Goal: Transaction & Acquisition: Purchase product/service

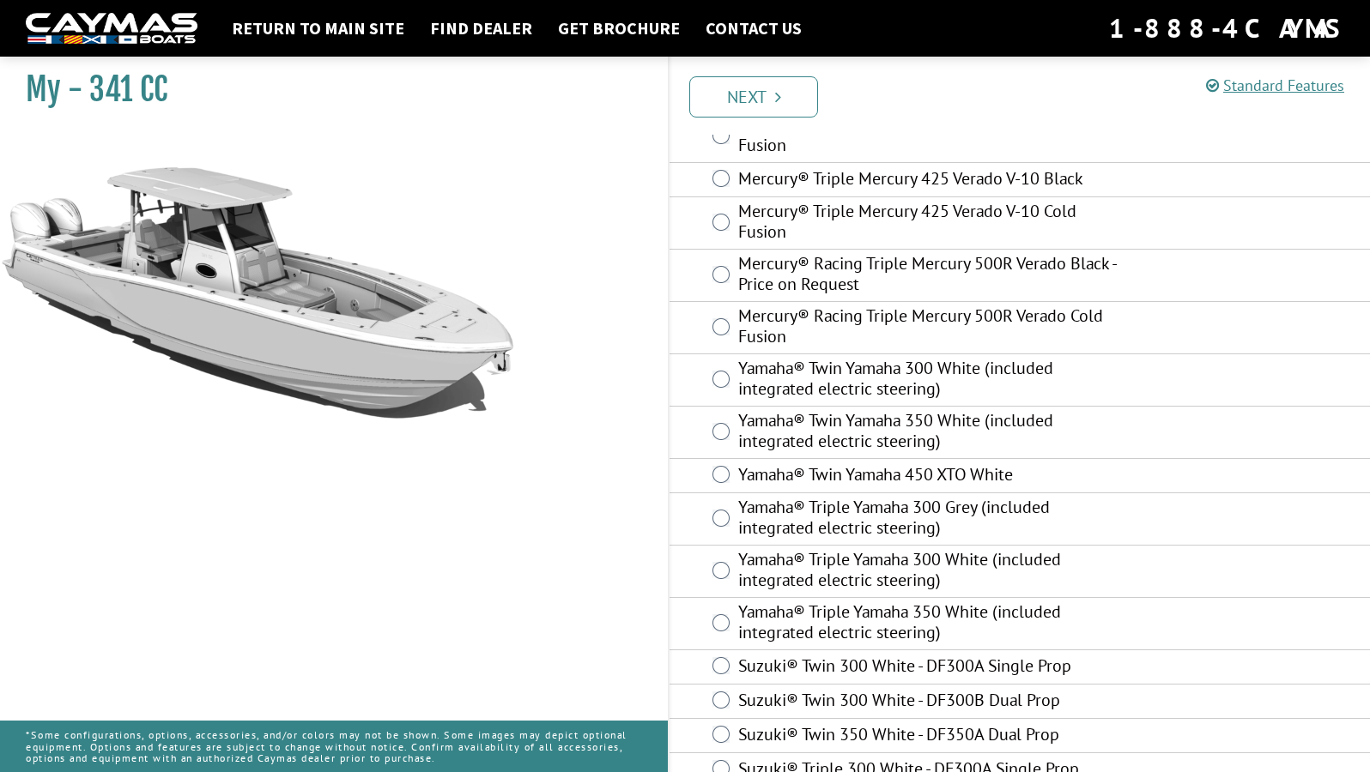
scroll to position [586, 0]
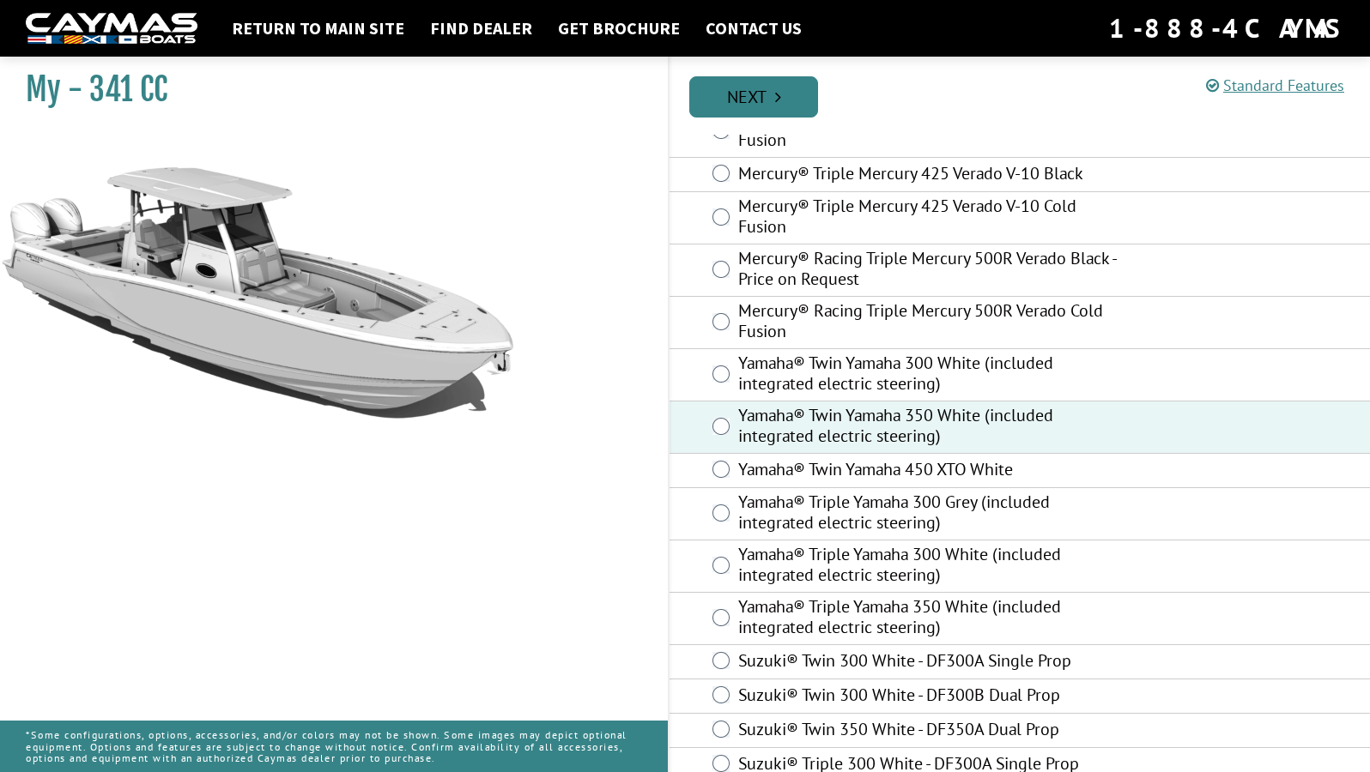
click at [787, 94] on link "Next" at bounding box center [753, 96] width 129 height 41
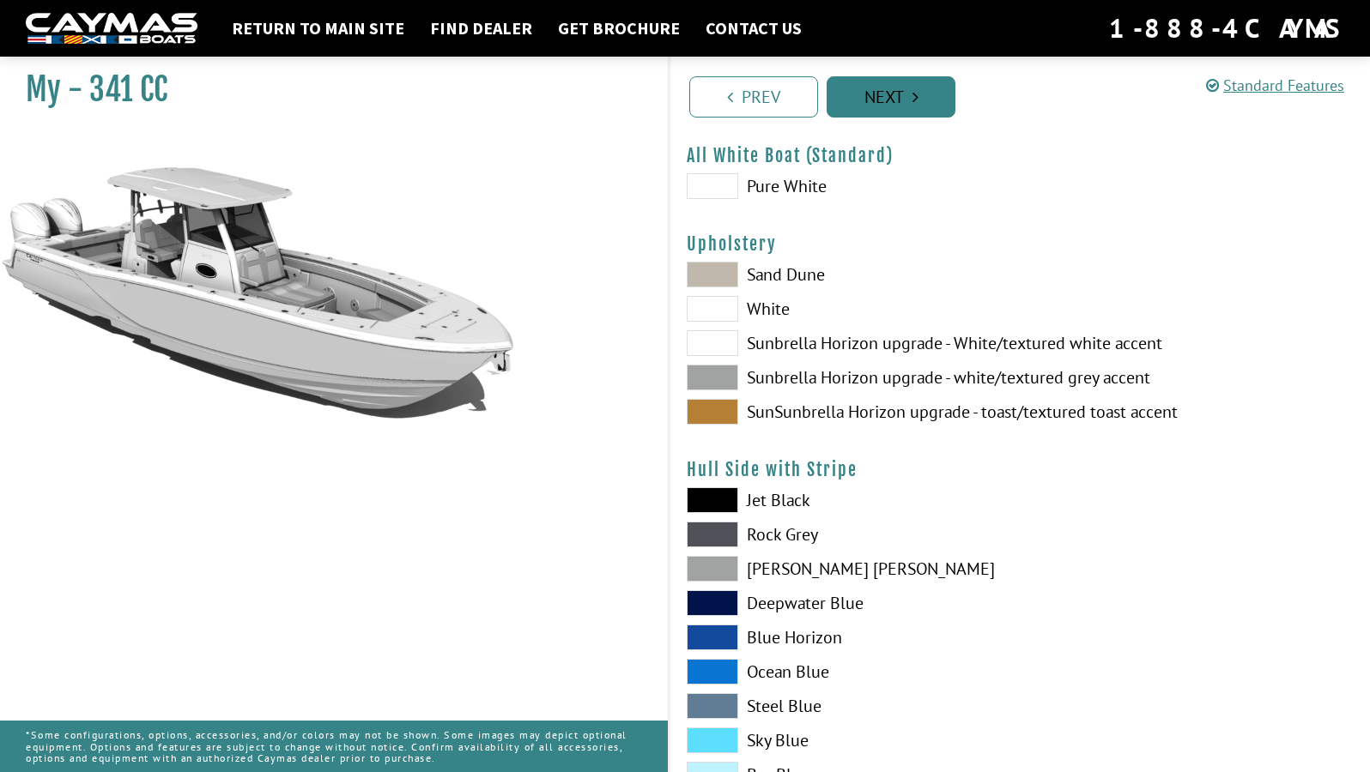
scroll to position [0, 0]
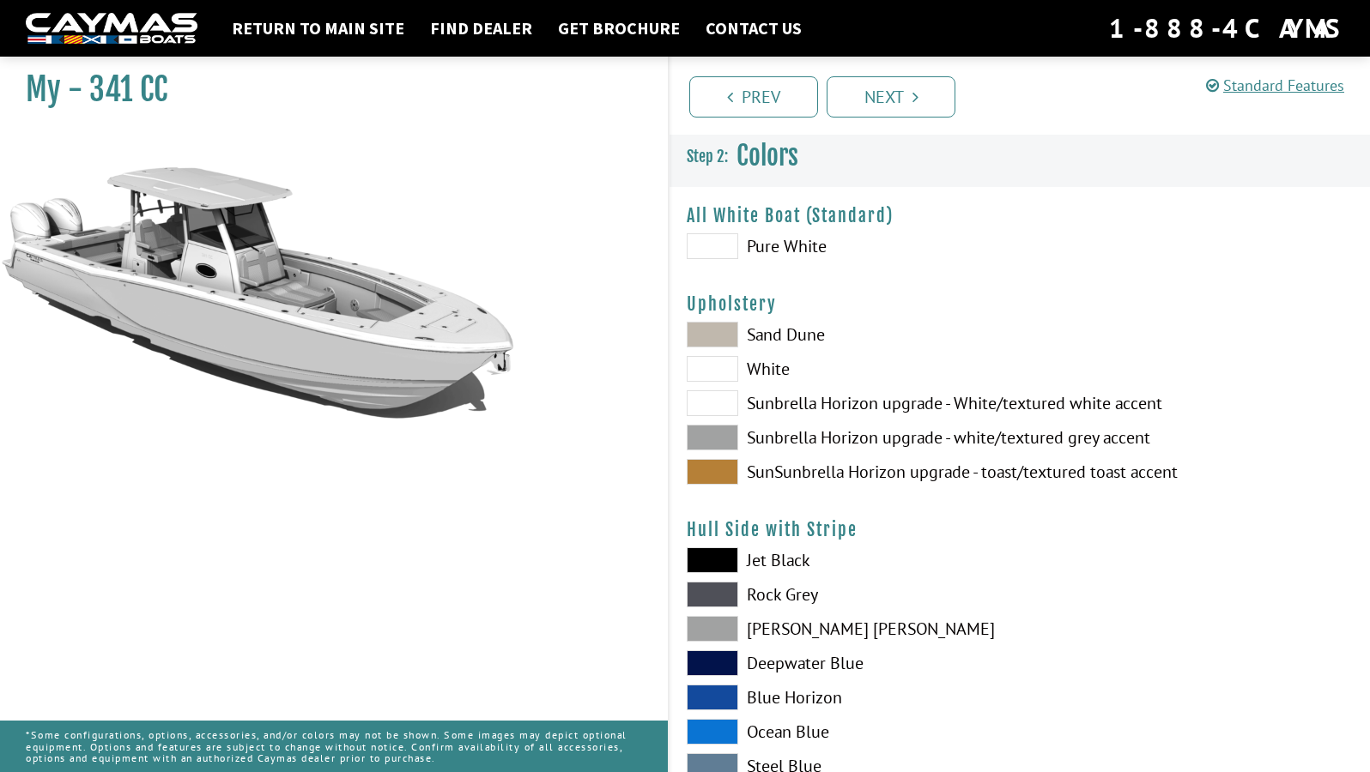
click at [788, 333] on label "Sand Dune" at bounding box center [845, 335] width 316 height 26
click at [772, 371] on label "White" at bounding box center [845, 369] width 316 height 26
click at [794, 433] on label "Sunbrella Horizon upgrade - white/textured grey accent" at bounding box center [845, 438] width 316 height 26
click at [793, 475] on label "SunSunbrella Horizon upgrade - toast/textured toast accent" at bounding box center [845, 472] width 316 height 26
click at [780, 435] on label "Sunbrella Horizon upgrade - white/textured grey accent" at bounding box center [845, 438] width 316 height 26
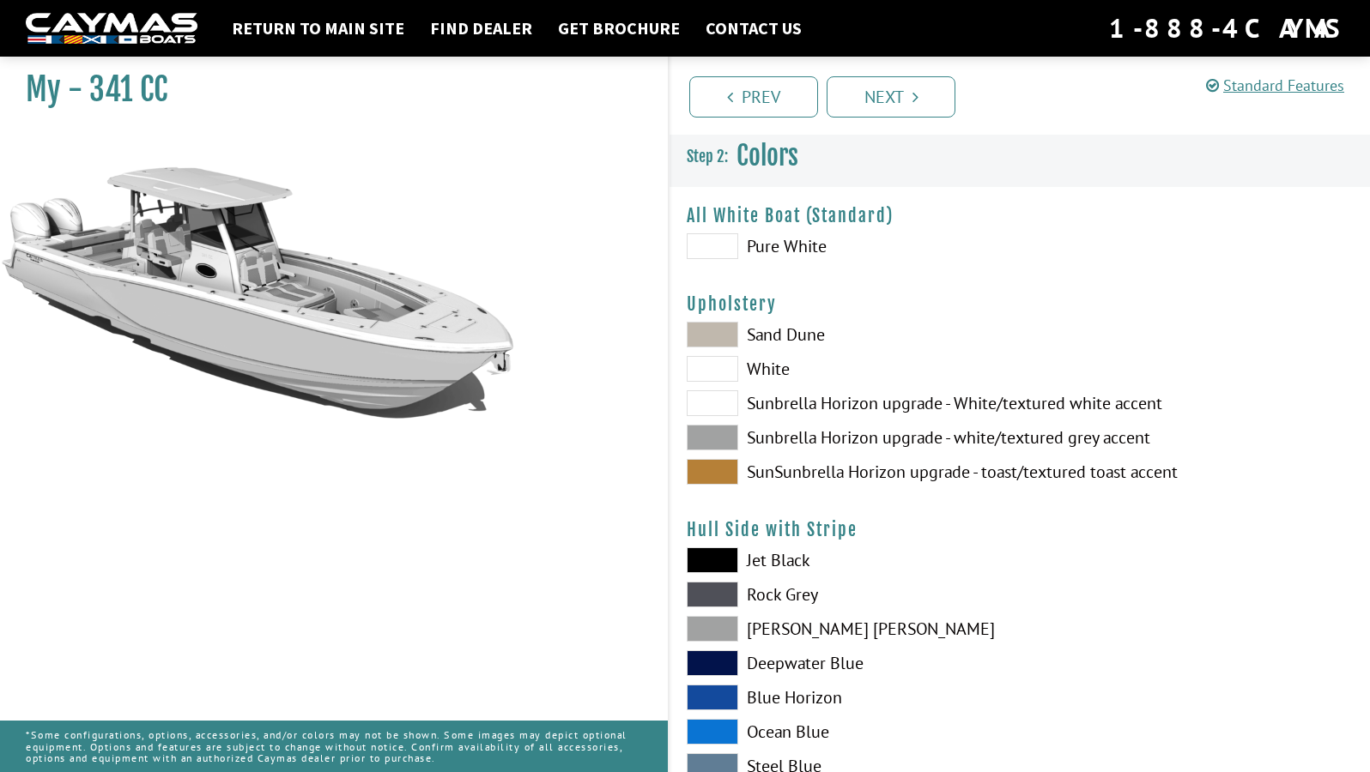
click at [770, 402] on label "Sunbrella Horizon upgrade - White/textured white accent" at bounding box center [845, 403] width 316 height 26
click at [773, 336] on label "Sand Dune" at bounding box center [845, 335] width 316 height 26
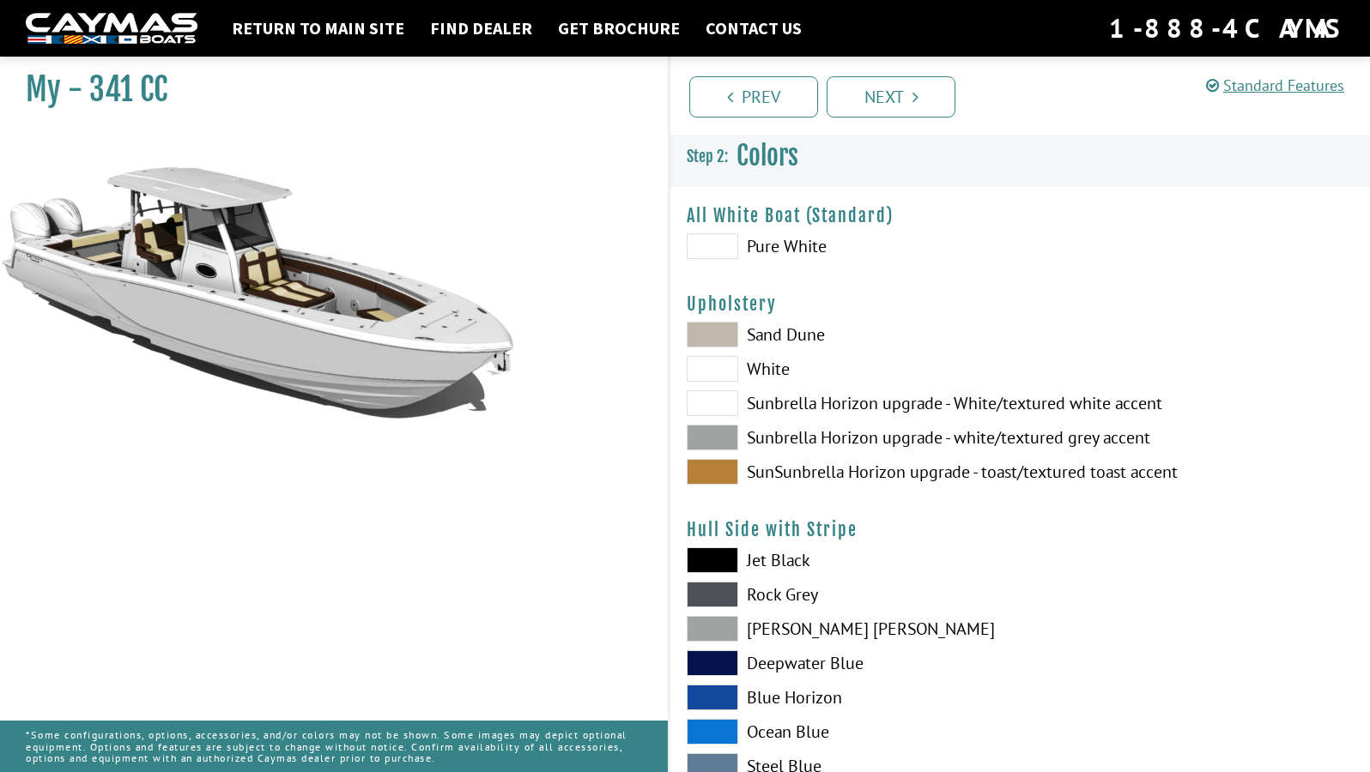
click at [778, 248] on label "Pure White" at bounding box center [845, 246] width 316 height 26
click at [776, 365] on label "White" at bounding box center [845, 369] width 316 height 26
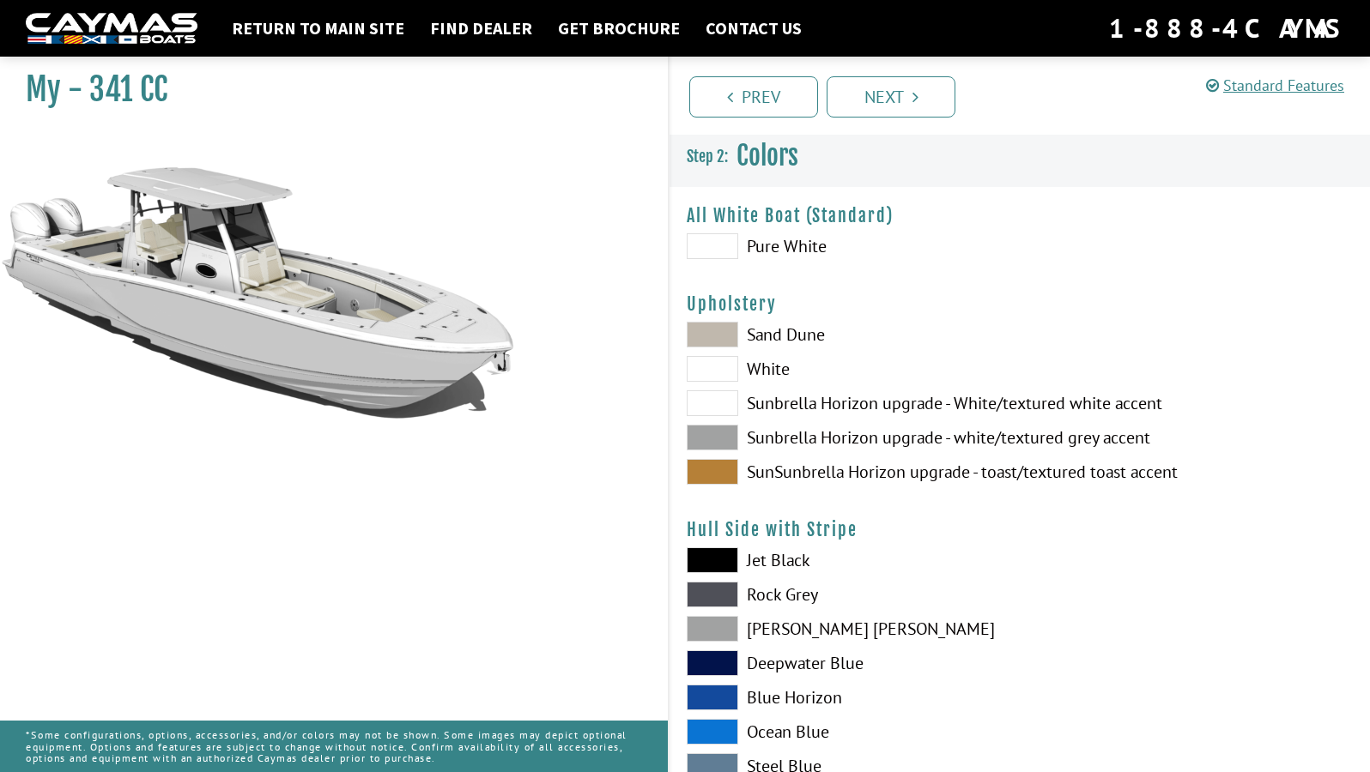
click at [814, 399] on label "Sunbrella Horizon upgrade - White/textured white accent" at bounding box center [845, 403] width 316 height 26
click at [786, 439] on label "Sunbrella Horizon upgrade - white/textured grey accent" at bounding box center [845, 438] width 316 height 26
click at [763, 330] on label "Sand Dune" at bounding box center [845, 335] width 316 height 26
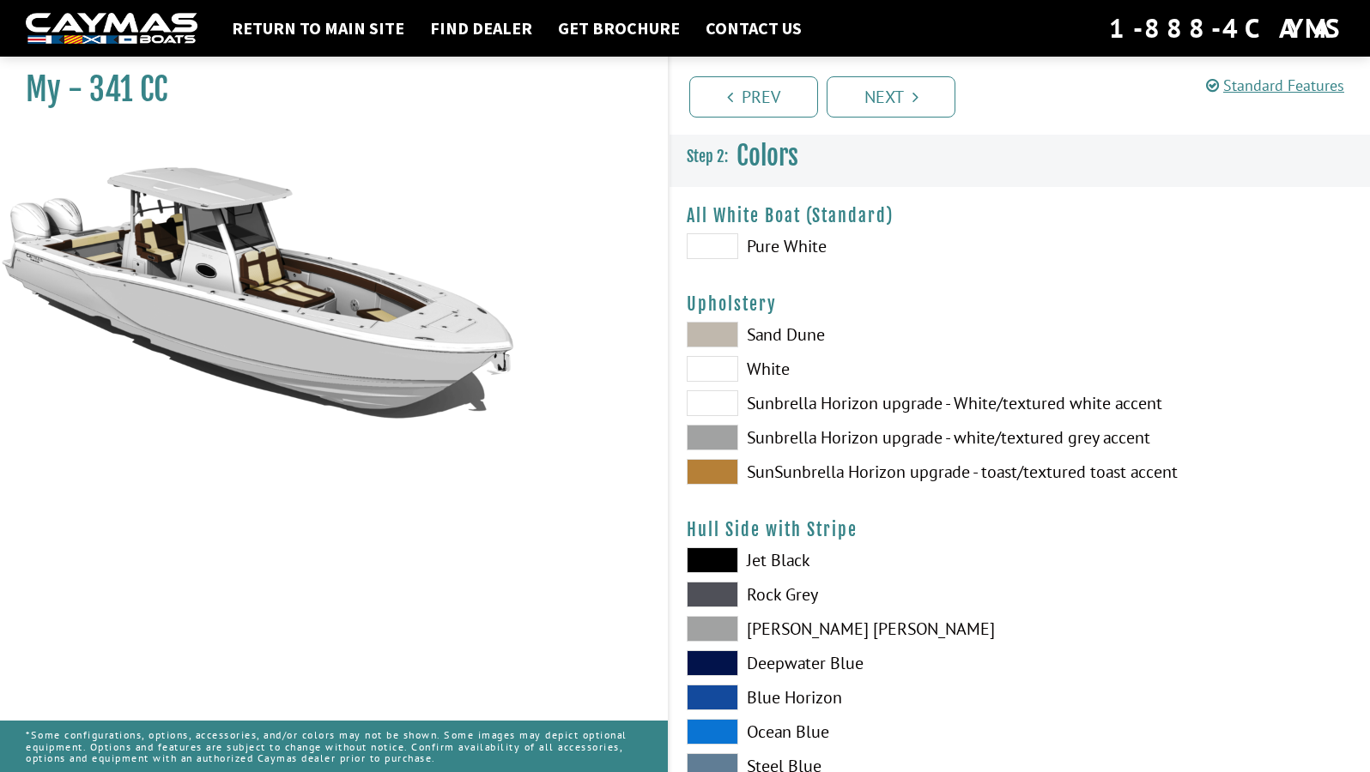
click at [769, 370] on label "White" at bounding box center [845, 369] width 316 height 26
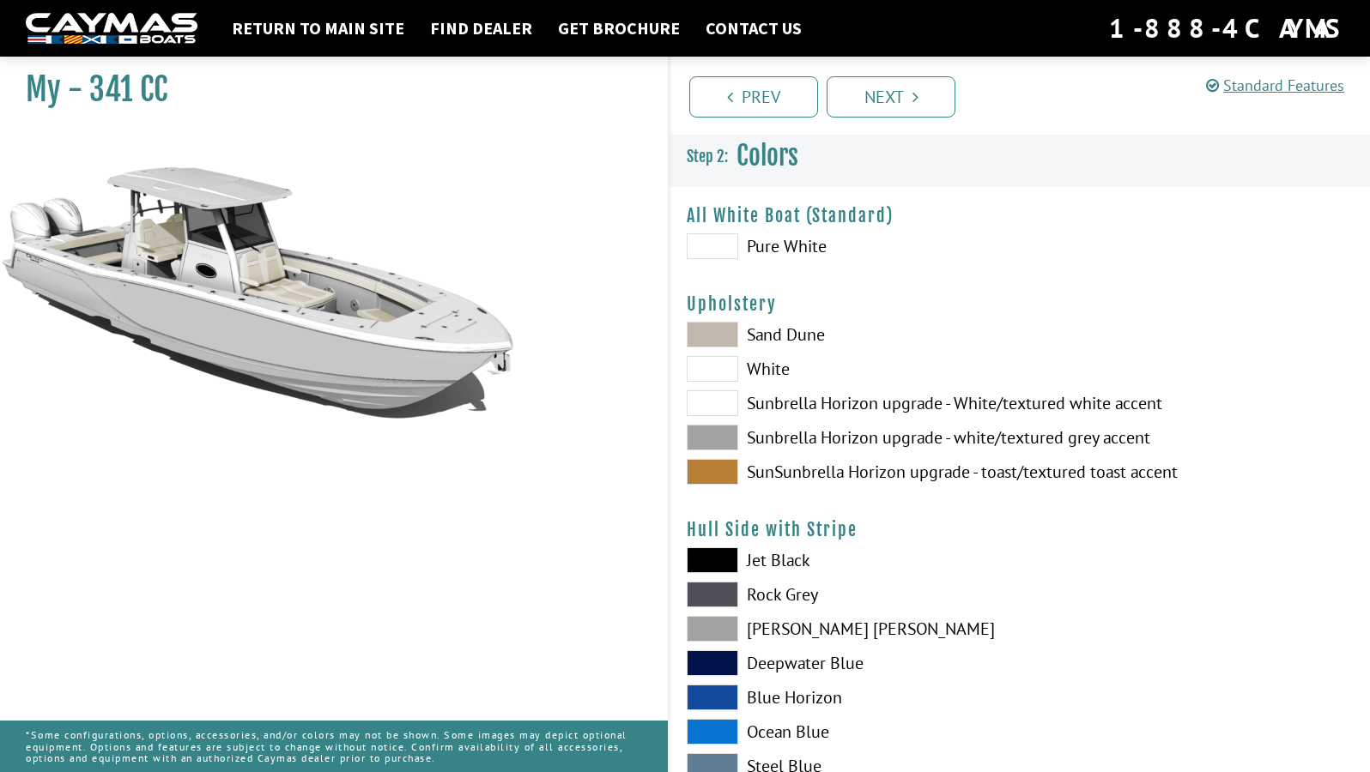
click at [802, 476] on label "SunSunbrella Horizon upgrade - toast/textured toast accent" at bounding box center [845, 472] width 316 height 26
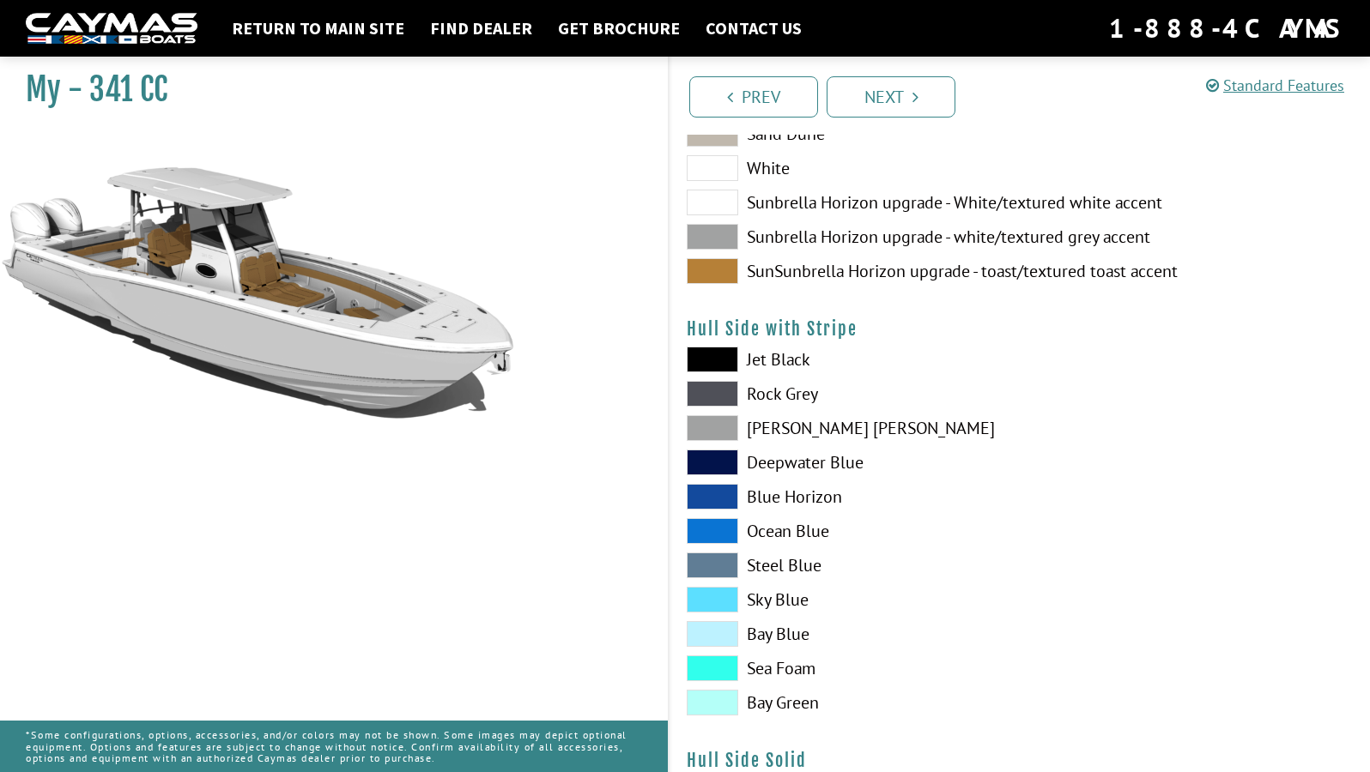
scroll to position [205, 0]
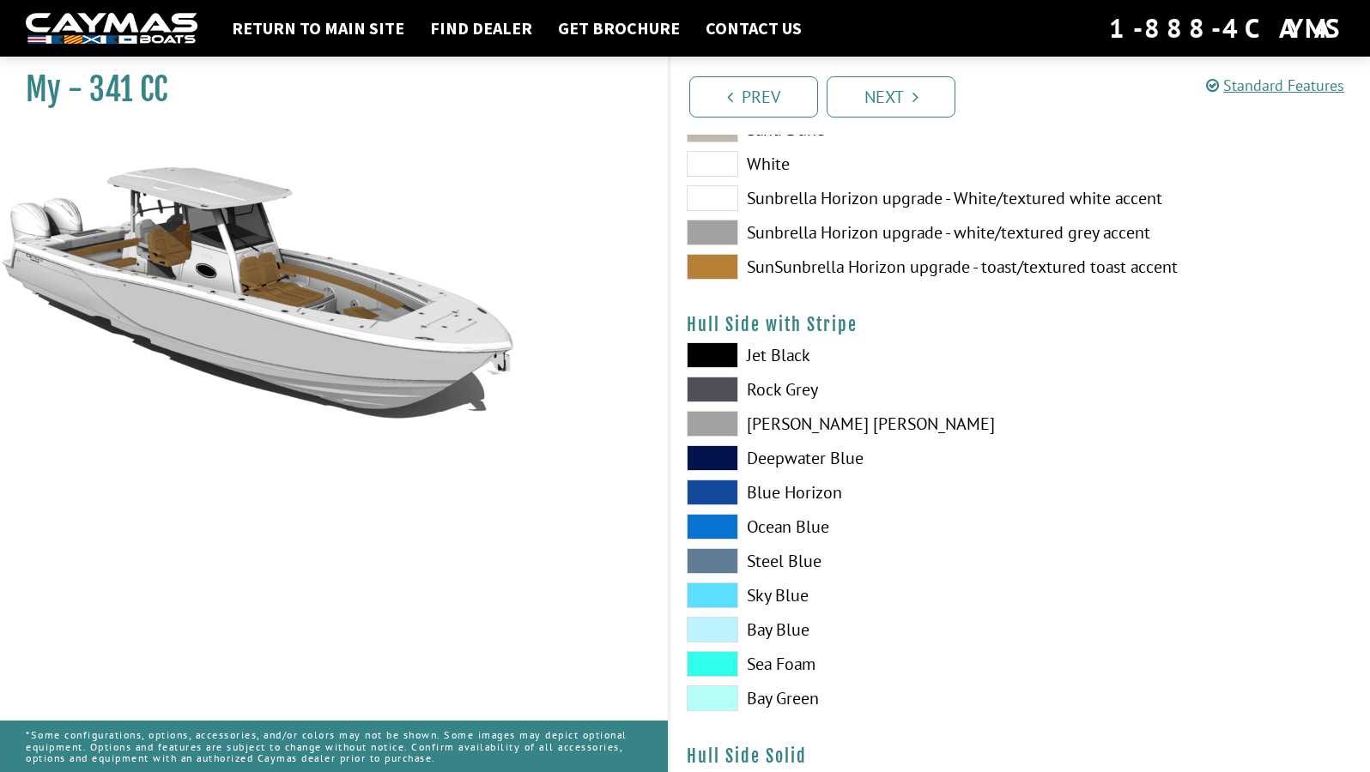
click at [771, 699] on label "Bay Green" at bounding box center [845, 699] width 316 height 26
click at [782, 416] on label "[PERSON_NAME] [PERSON_NAME]" at bounding box center [845, 424] width 316 height 26
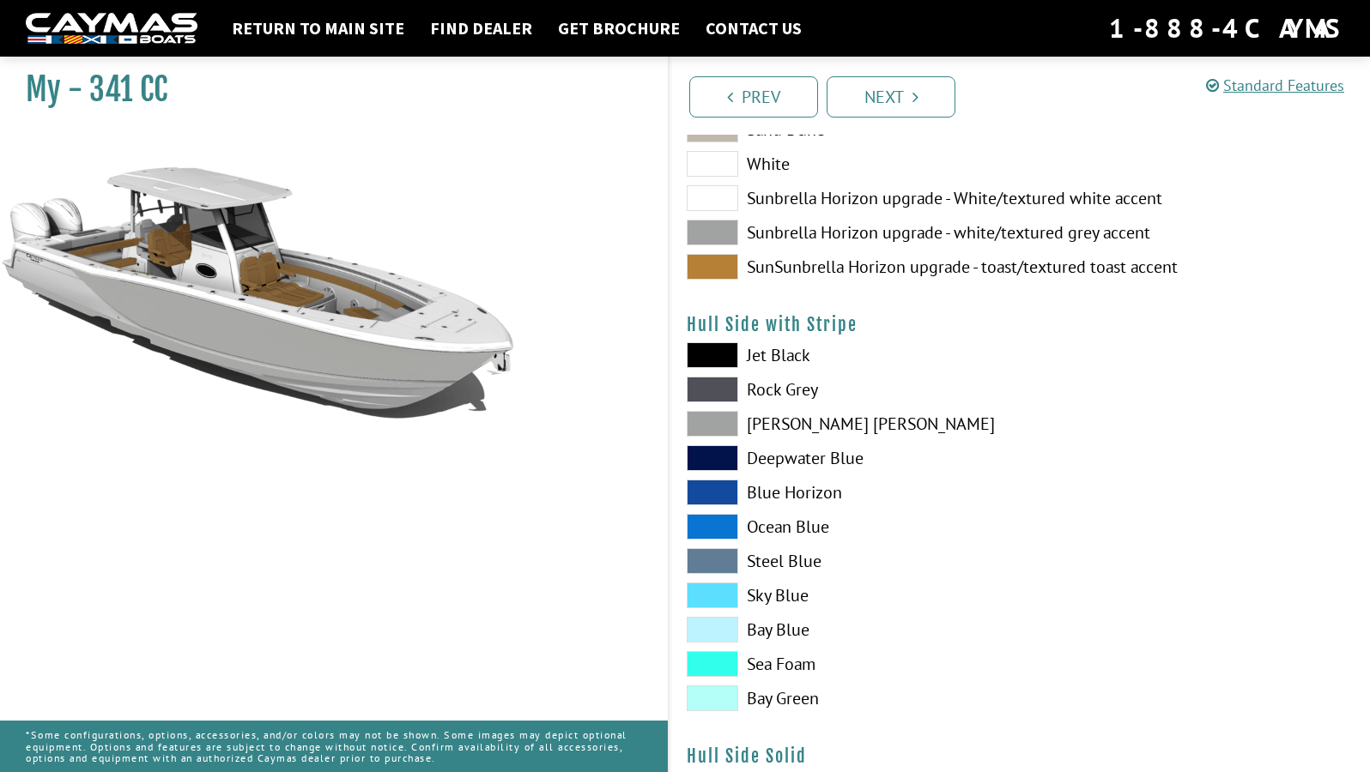
click at [780, 350] on label "Jet Black" at bounding box center [845, 355] width 316 height 26
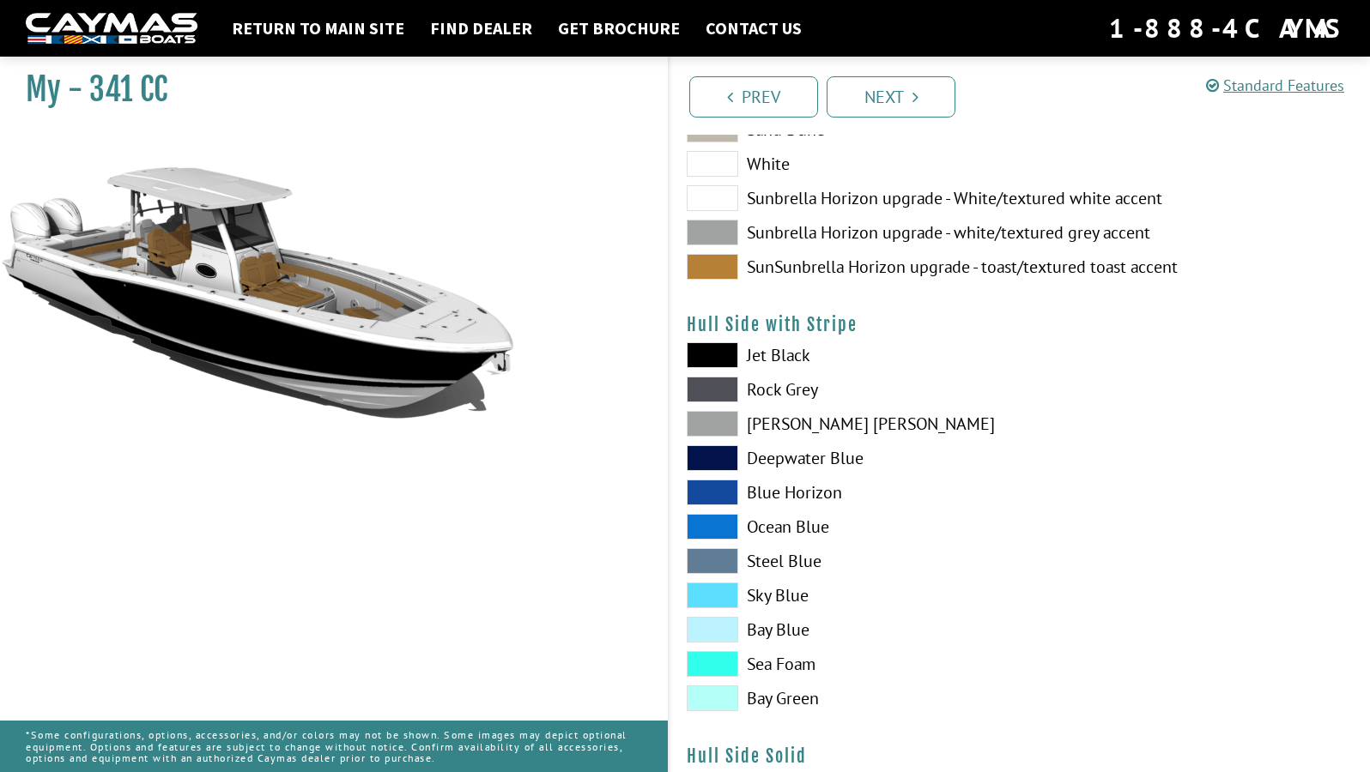
click at [782, 390] on label "Rock Grey" at bounding box center [845, 390] width 316 height 26
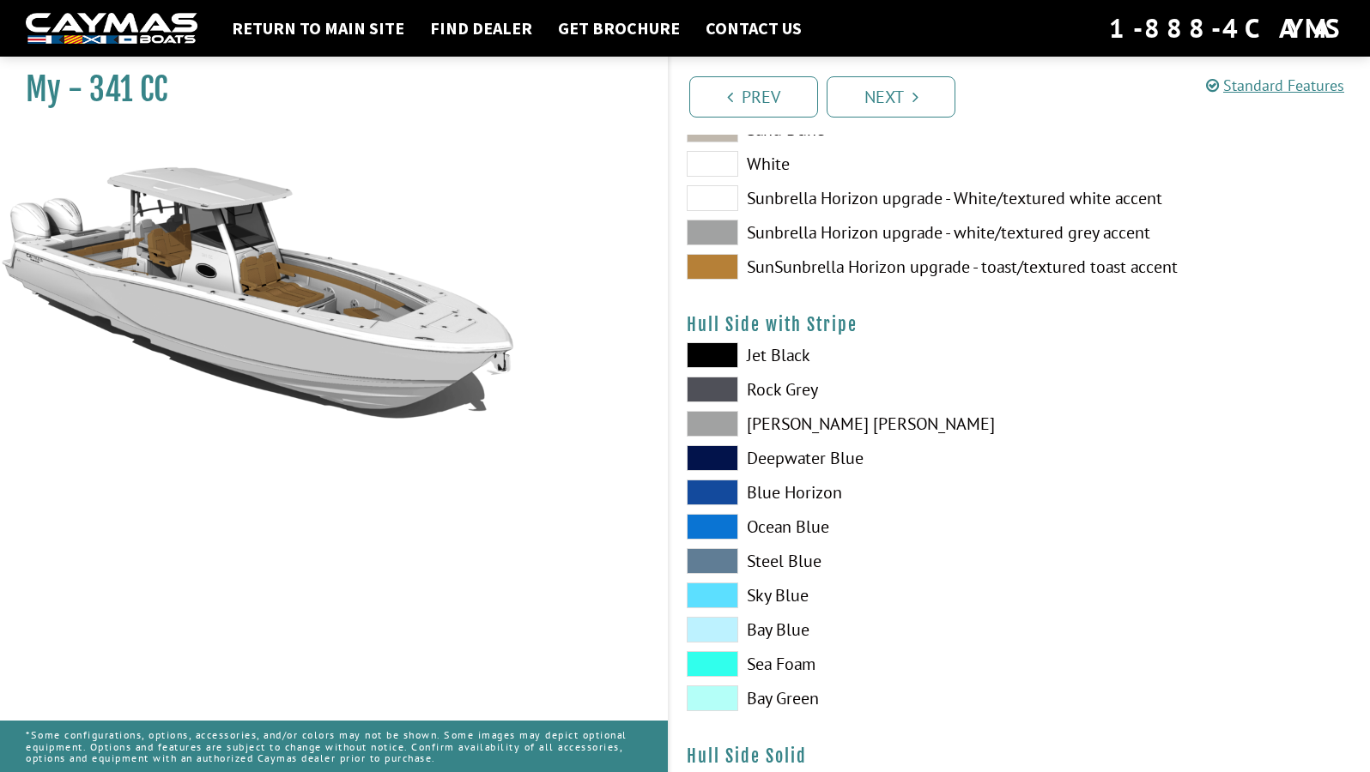
click at [784, 438] on div "Jet Black Rock Grey Dove Gray Deepwater Blue Blue Horizon Ocean Blue" at bounding box center [844, 531] width 350 height 378
click at [784, 466] on label "Deepwater Blue" at bounding box center [845, 458] width 316 height 26
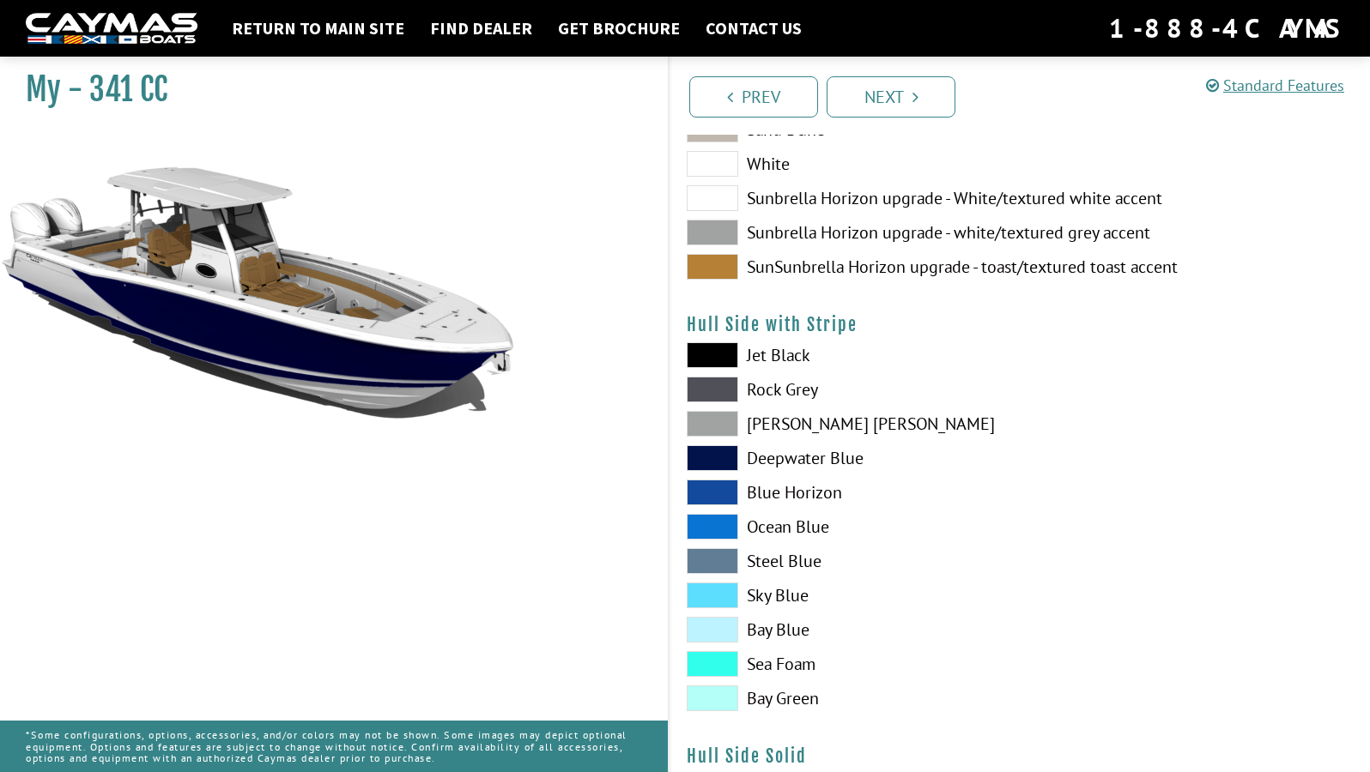
click at [773, 426] on label "[PERSON_NAME] [PERSON_NAME]" at bounding box center [845, 424] width 316 height 26
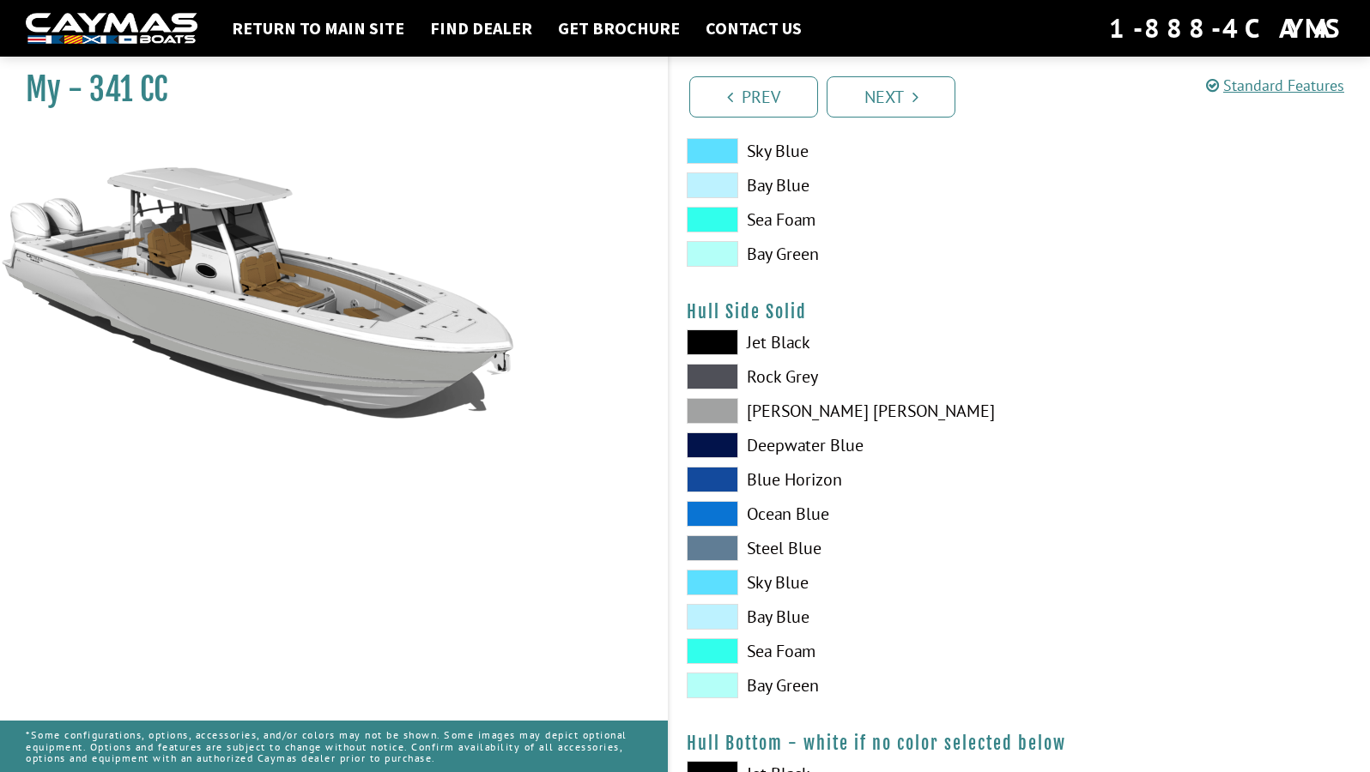
scroll to position [675, 0]
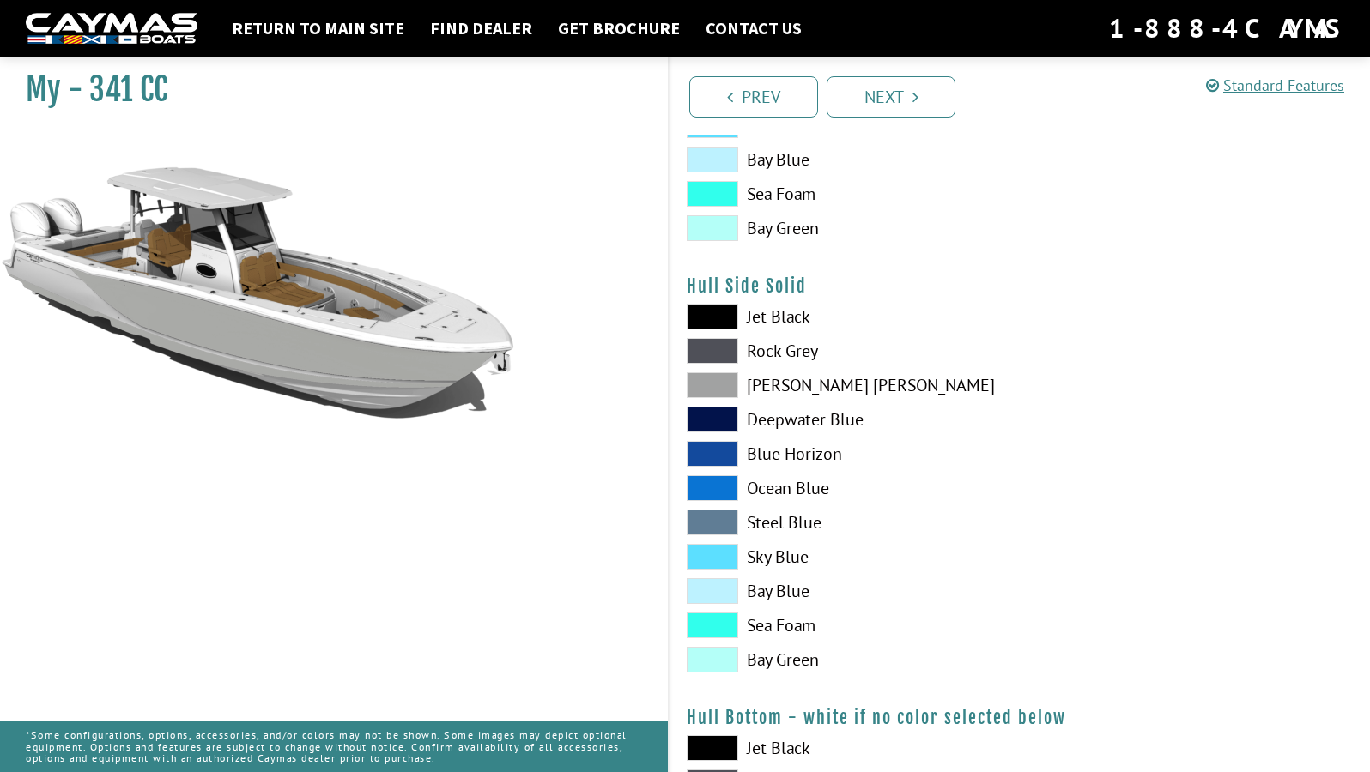
click at [766, 387] on label "[PERSON_NAME] [PERSON_NAME]" at bounding box center [845, 385] width 316 height 26
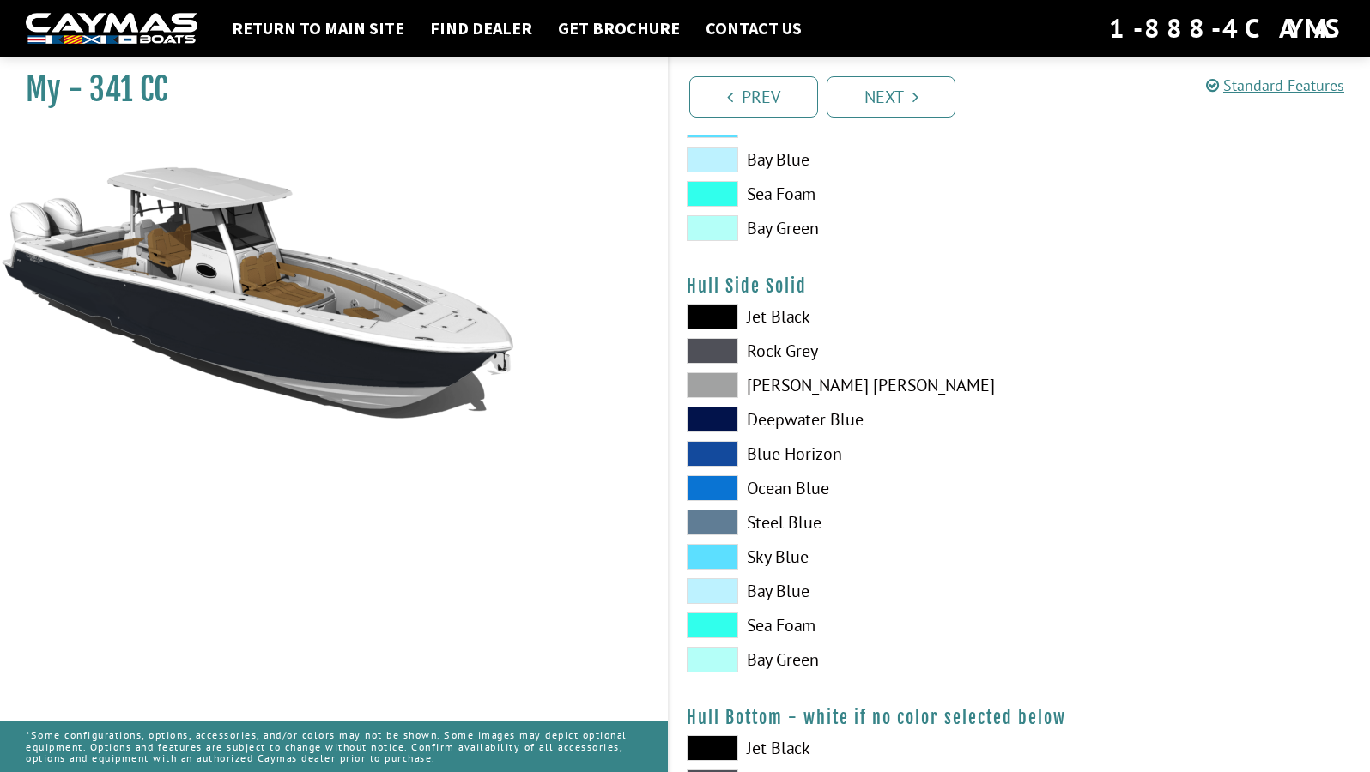
click at [780, 355] on label "Rock Grey" at bounding box center [845, 351] width 316 height 26
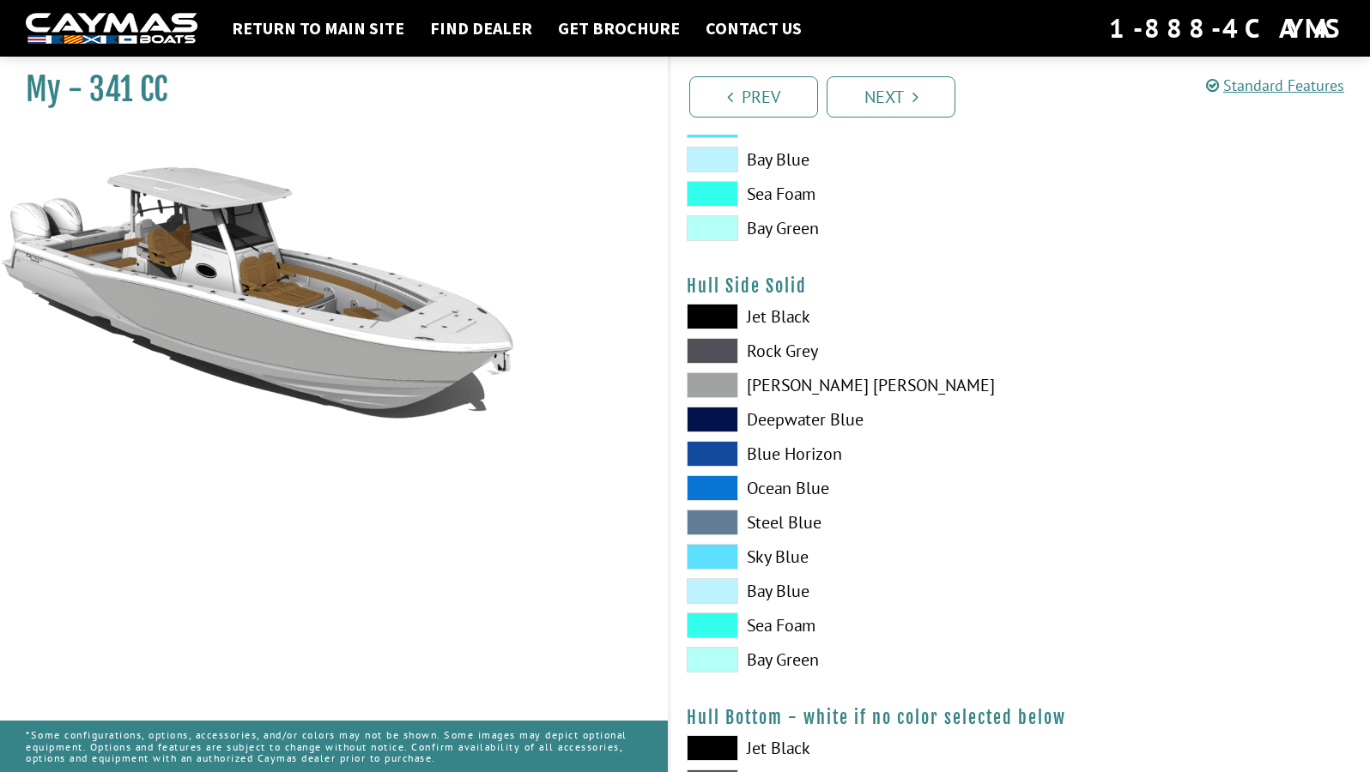
click at [776, 349] on label "Rock Grey" at bounding box center [845, 351] width 316 height 26
click at [776, 390] on label "[PERSON_NAME] [PERSON_NAME]" at bounding box center [845, 385] width 316 height 26
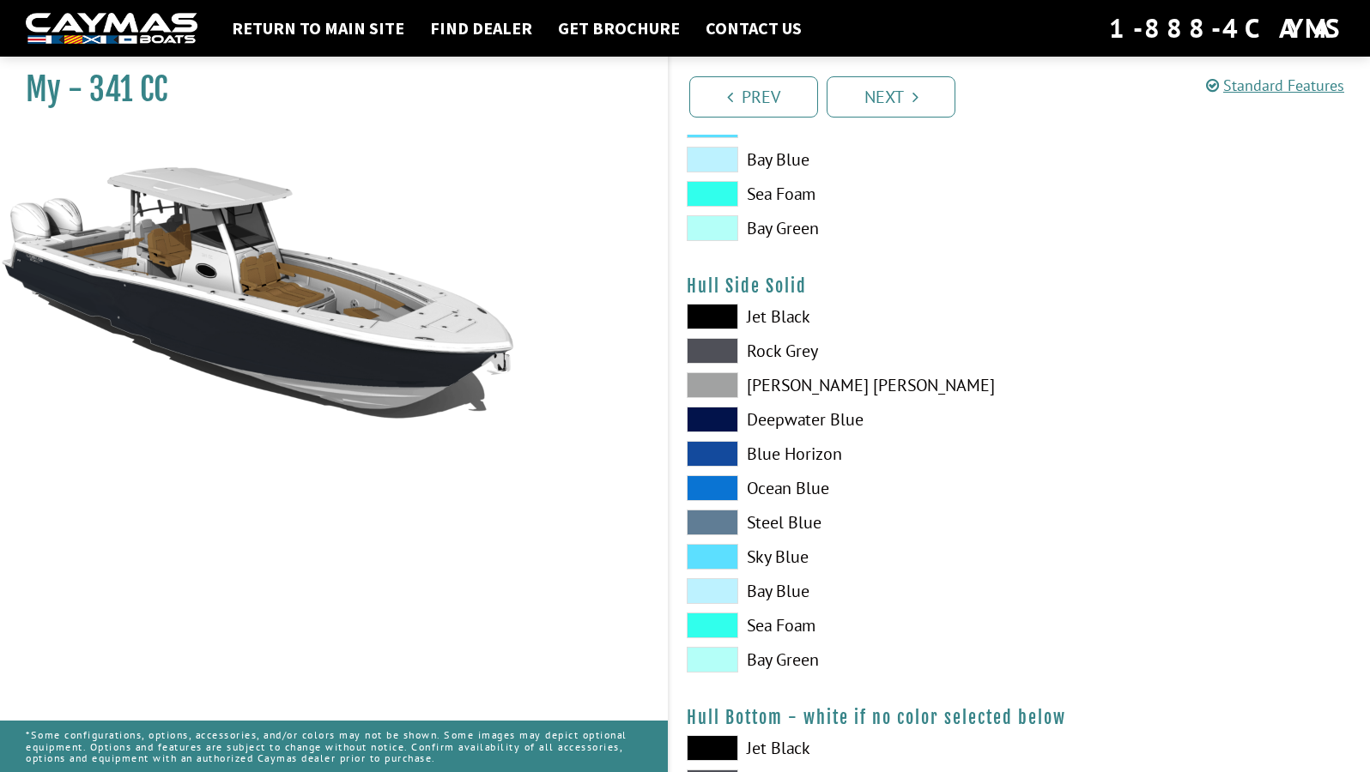
click at [780, 419] on label "Deepwater Blue" at bounding box center [845, 420] width 316 height 26
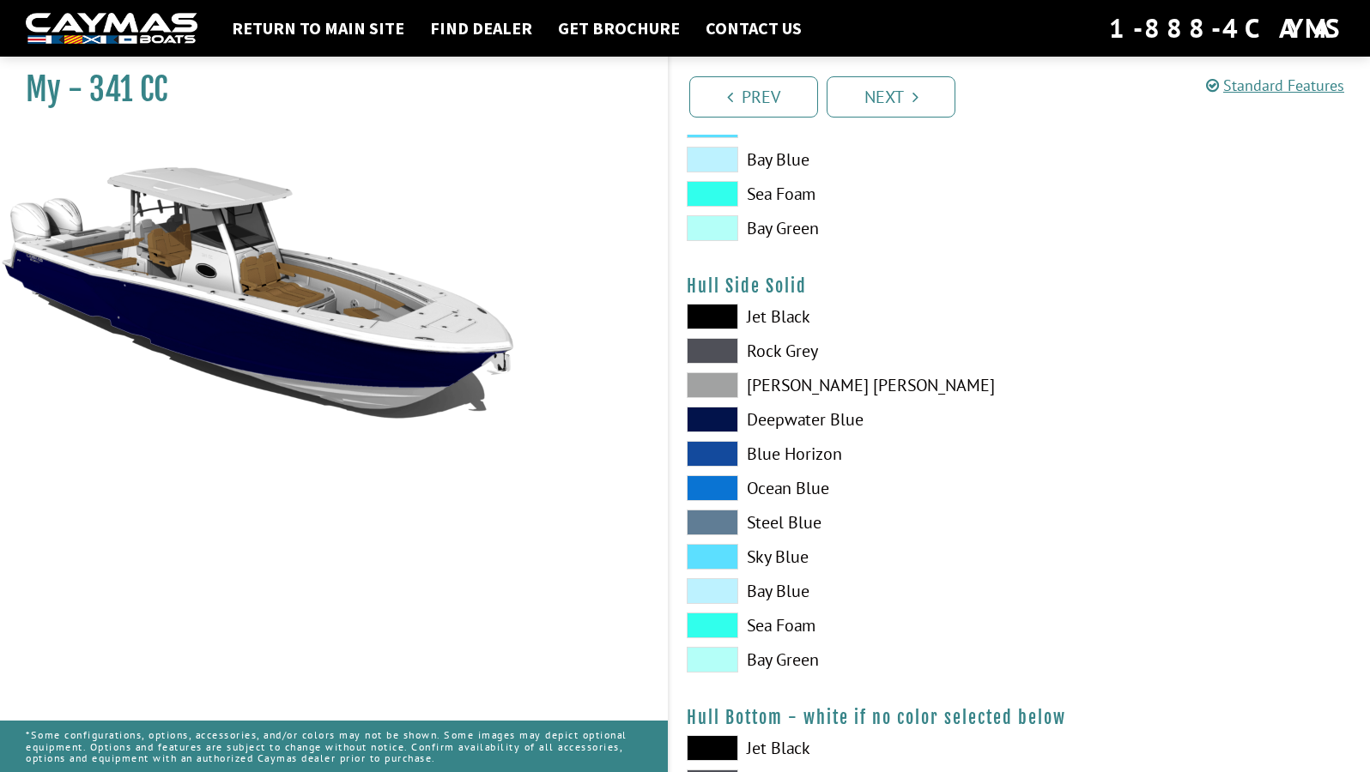
click at [780, 444] on label "Blue Horizon" at bounding box center [845, 454] width 316 height 26
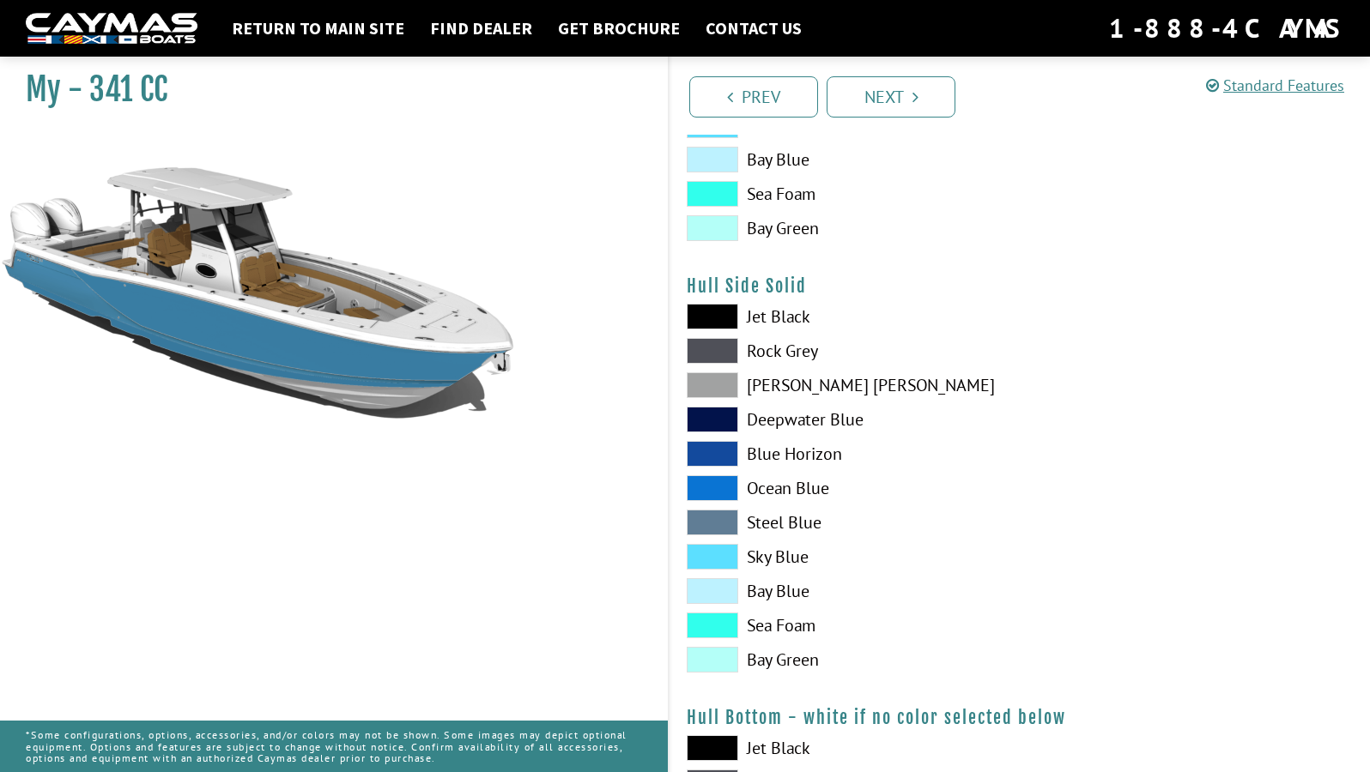
click at [778, 491] on label "Ocean Blue" at bounding box center [845, 488] width 316 height 26
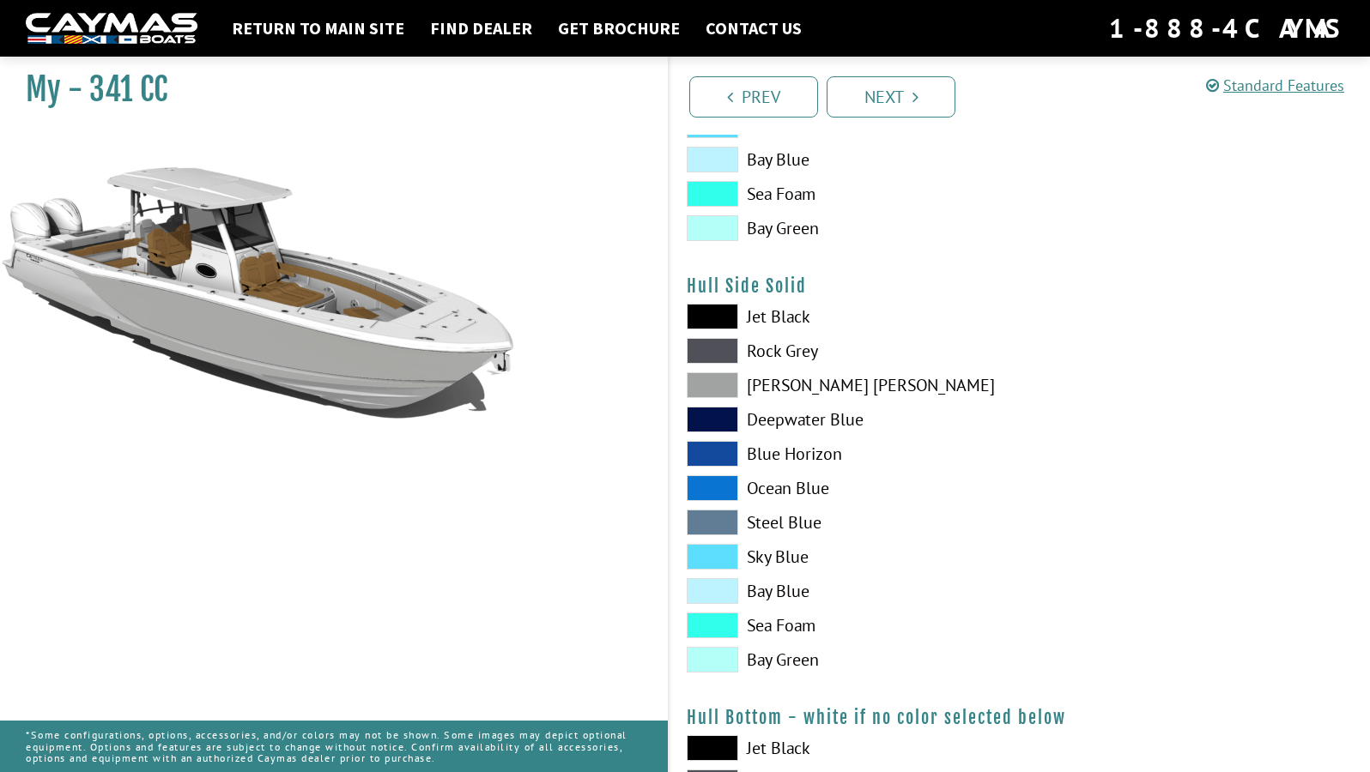
click at [774, 520] on label "Steel Blue" at bounding box center [845, 523] width 316 height 26
click at [801, 520] on label "Steel Blue" at bounding box center [845, 523] width 316 height 26
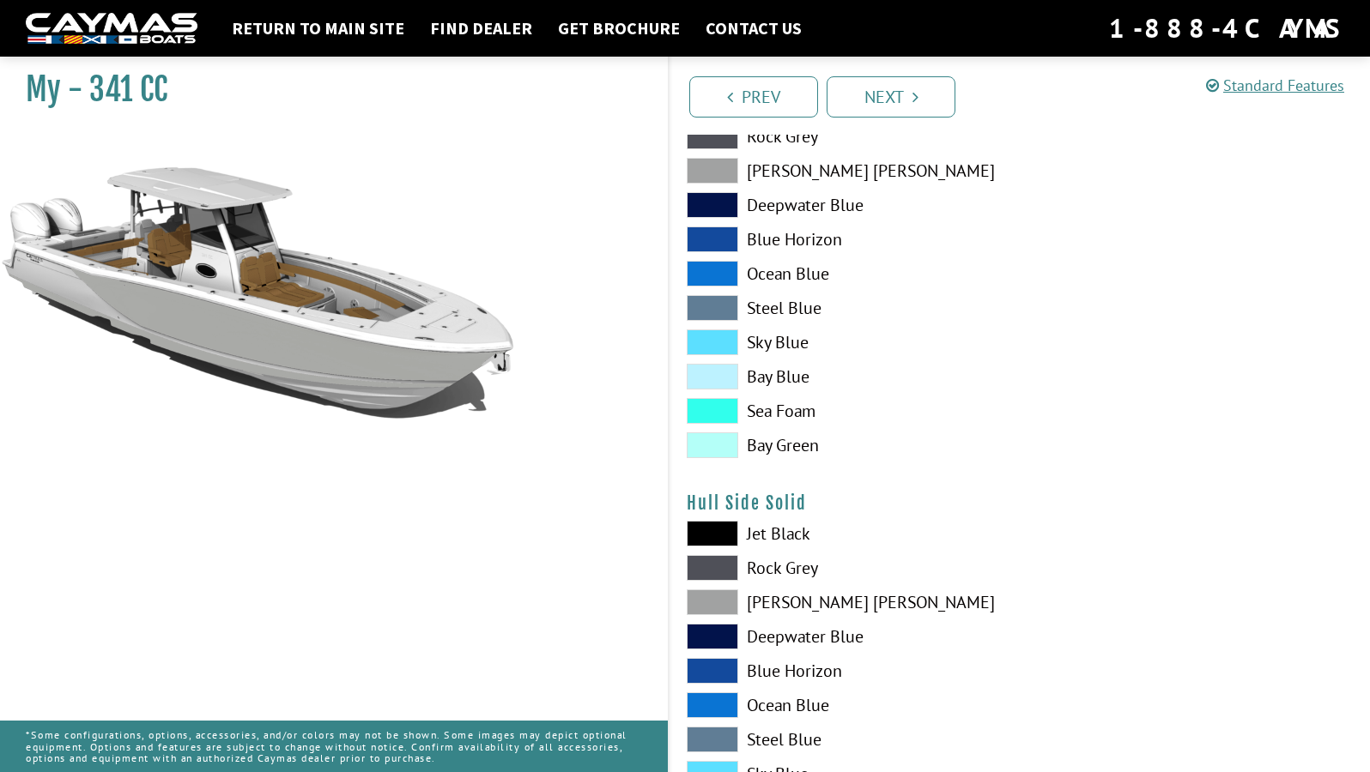
scroll to position [469, 0]
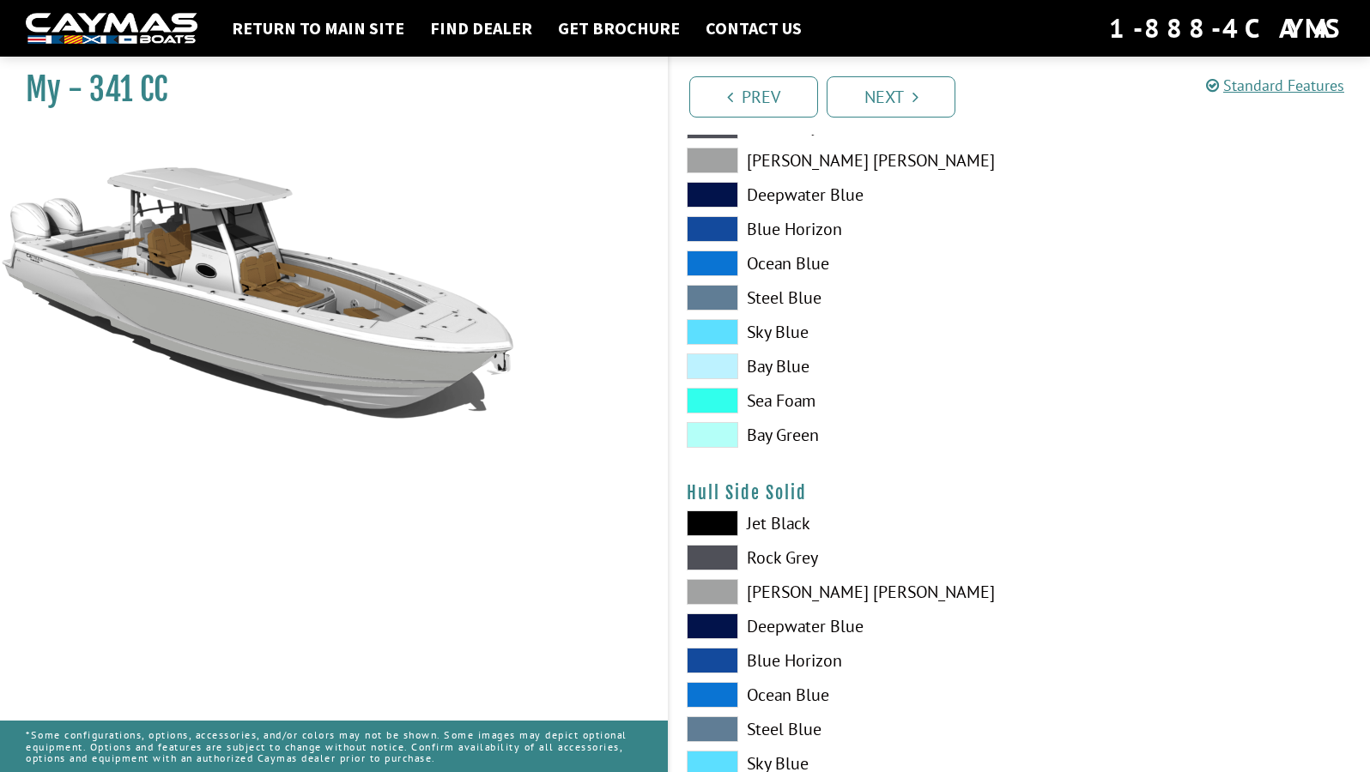
click at [779, 525] on label "Jet Black" at bounding box center [845, 524] width 316 height 26
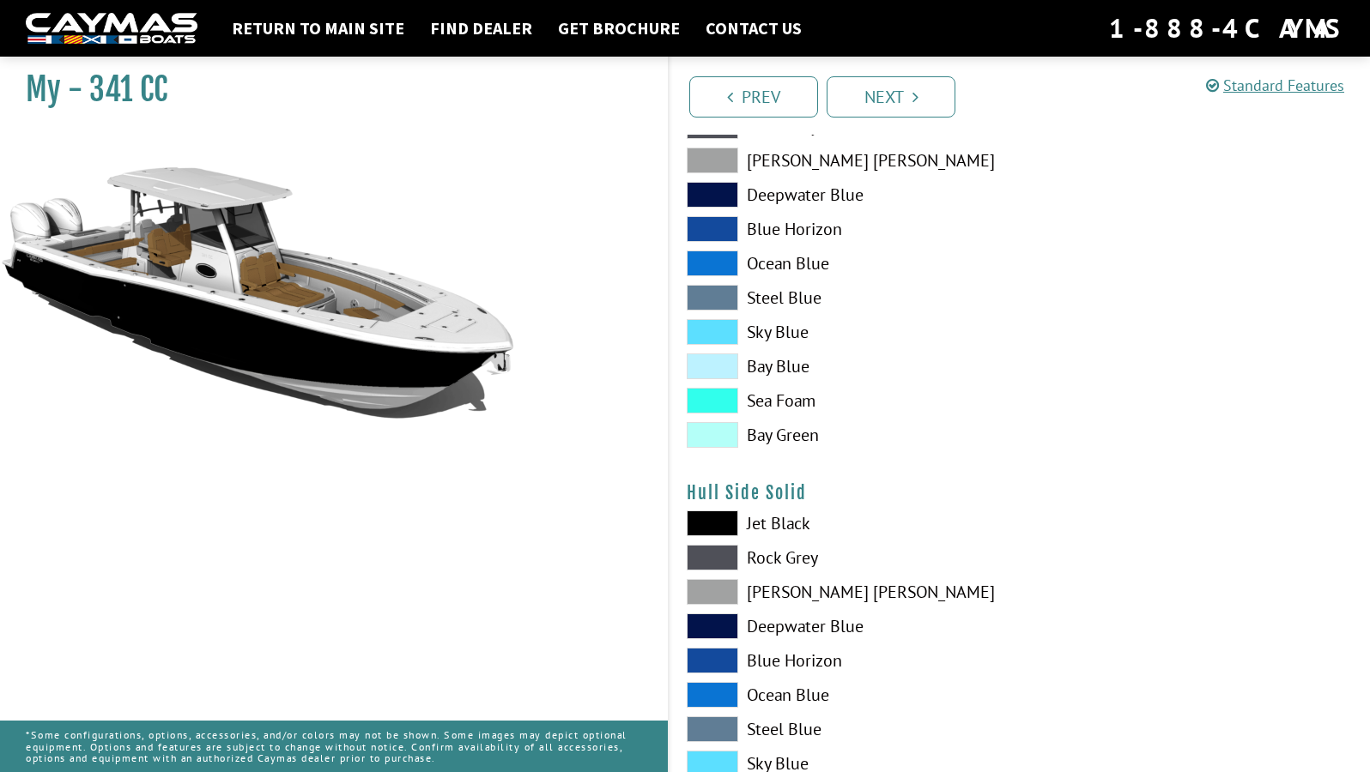
scroll to position [507, 0]
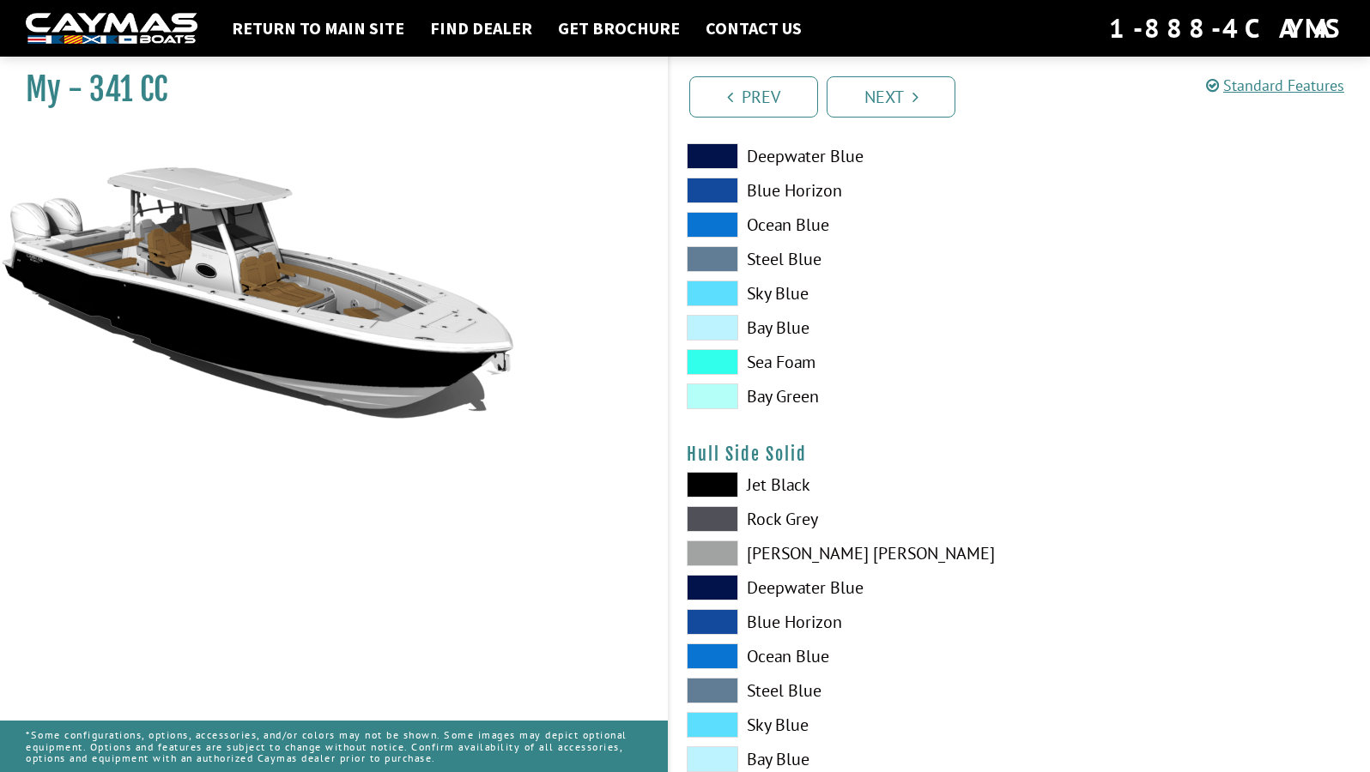
click at [779, 525] on label "Rock Grey" at bounding box center [845, 519] width 316 height 26
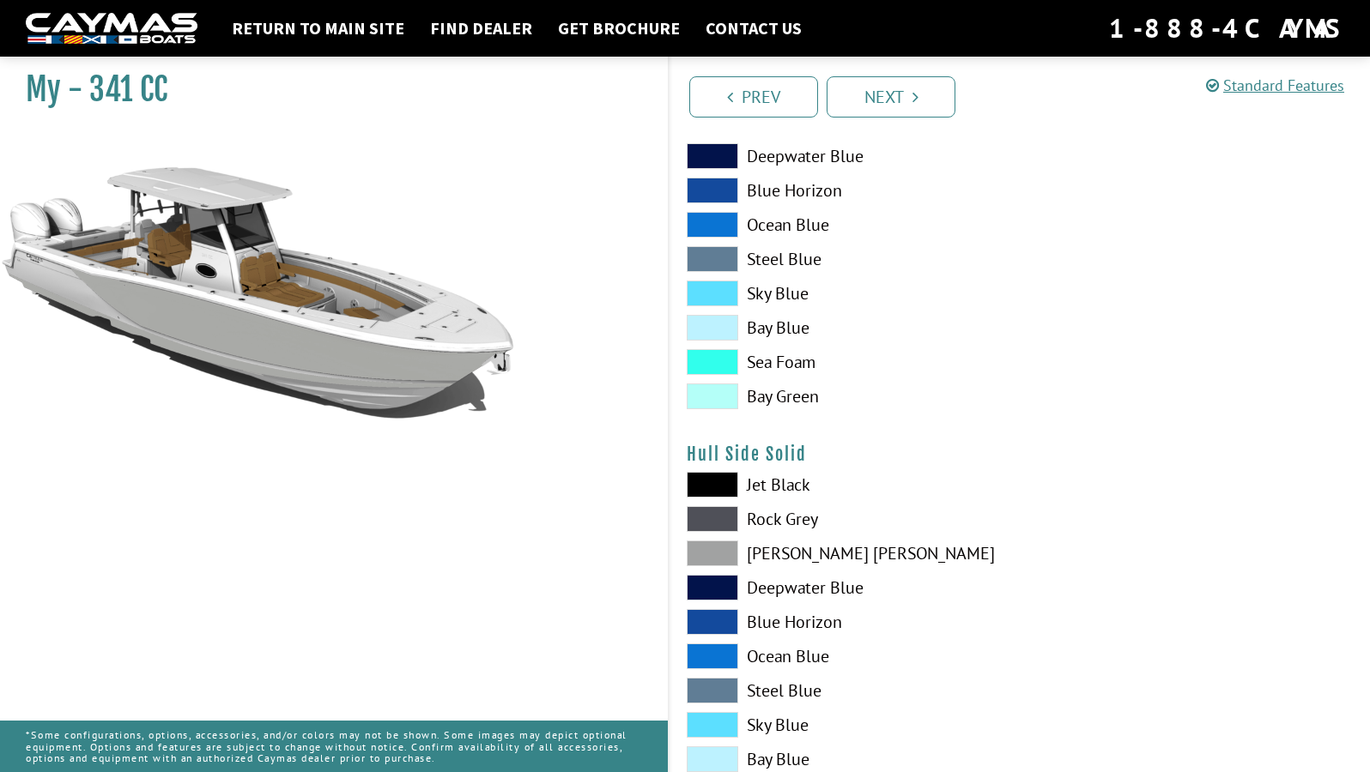
click at [776, 556] on label "[PERSON_NAME] [PERSON_NAME]" at bounding box center [845, 554] width 316 height 26
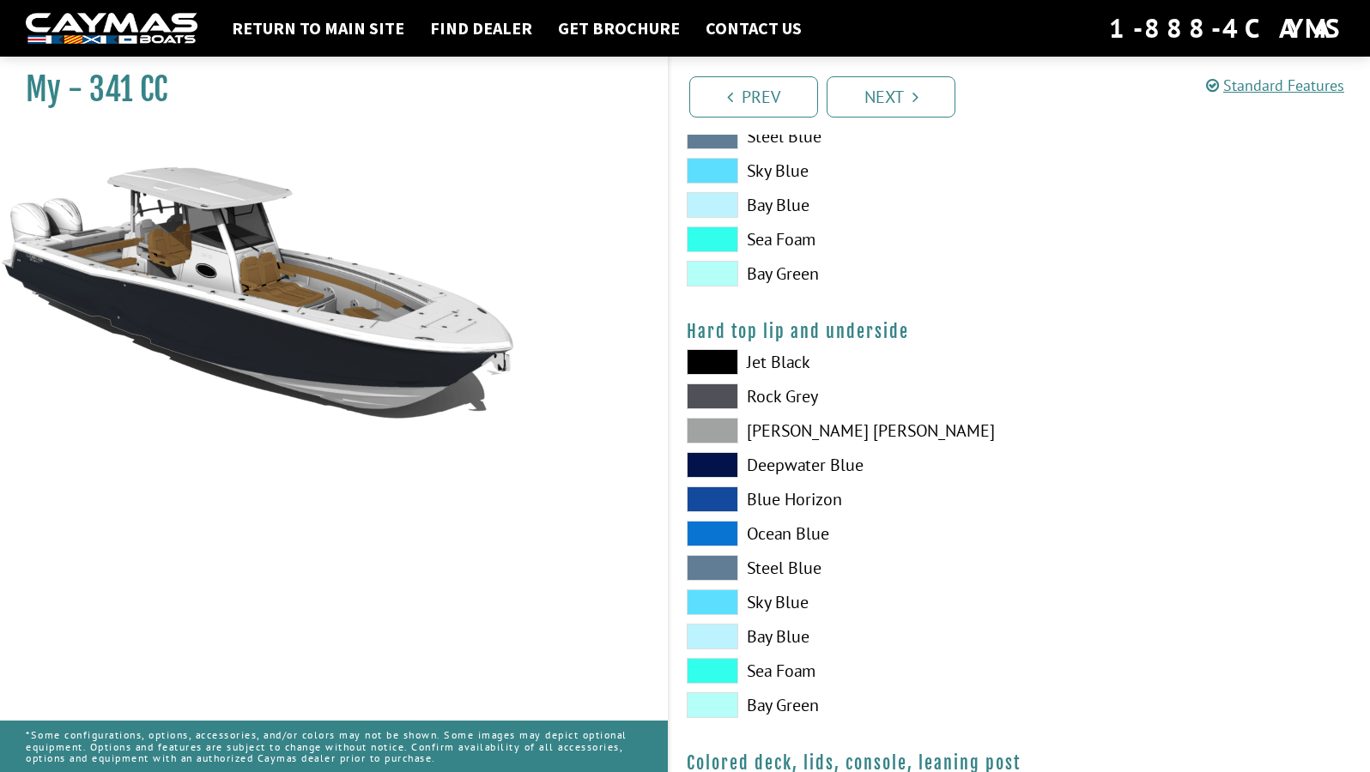
scroll to position [1498, 0]
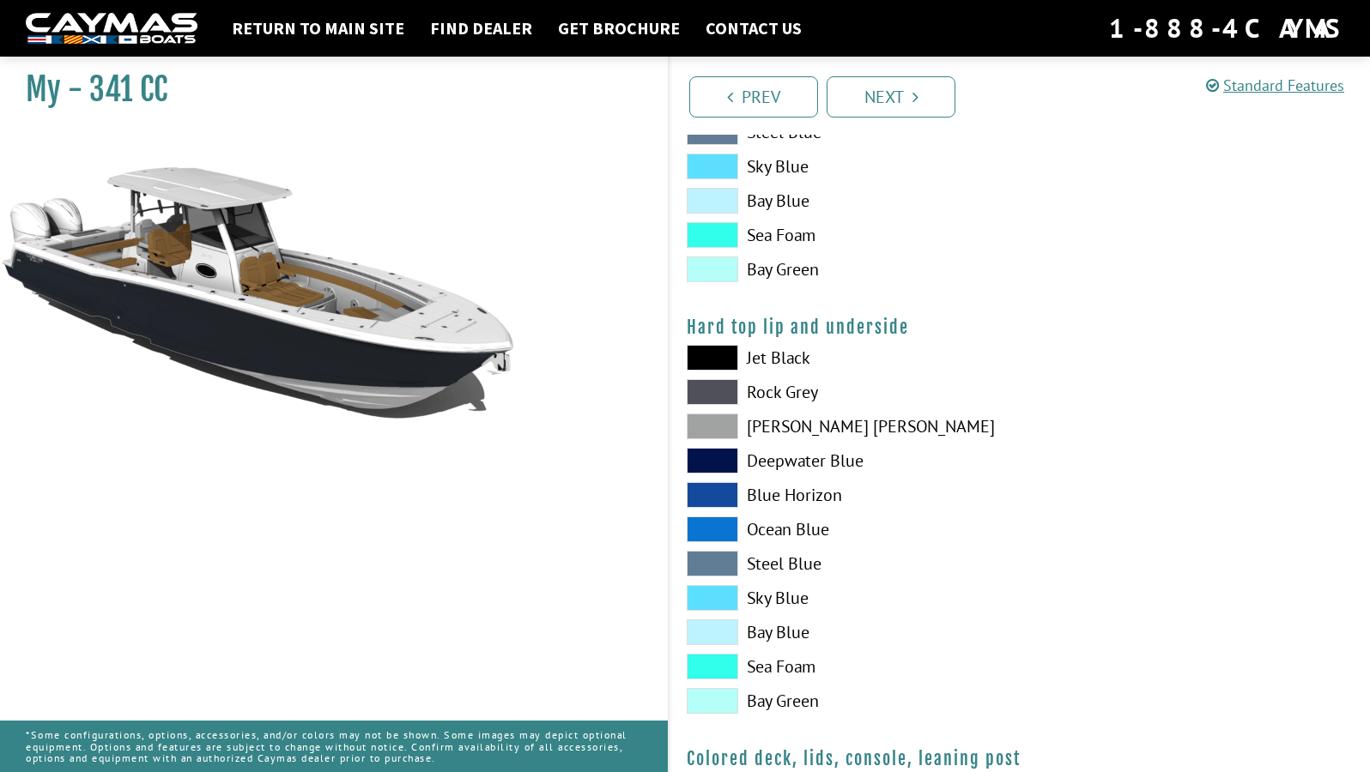
click at [781, 360] on label "Jet Black" at bounding box center [845, 358] width 316 height 26
click at [778, 356] on label "Jet Black" at bounding box center [845, 358] width 316 height 26
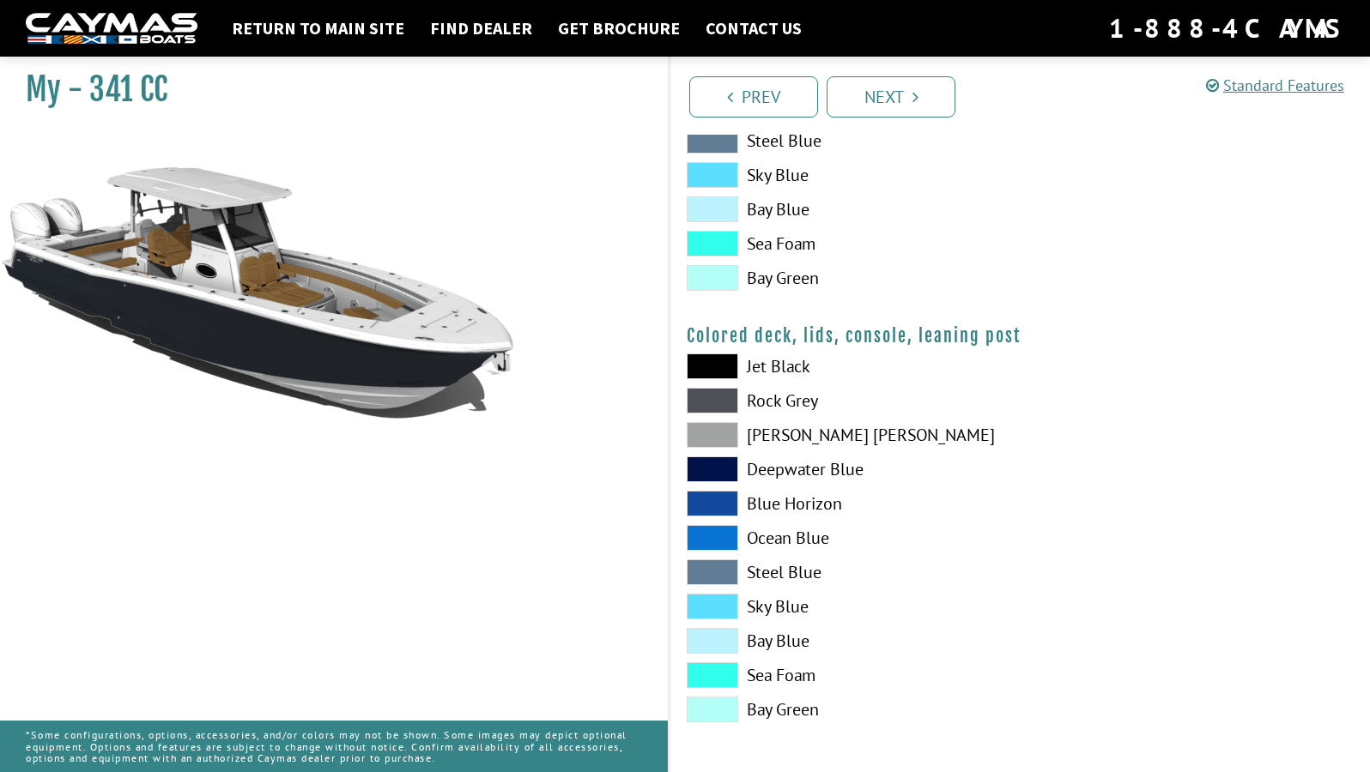
scroll to position [1921, 0]
click at [763, 673] on label "Sea Foam" at bounding box center [845, 676] width 316 height 26
click at [903, 101] on link "Next" at bounding box center [890, 96] width 129 height 41
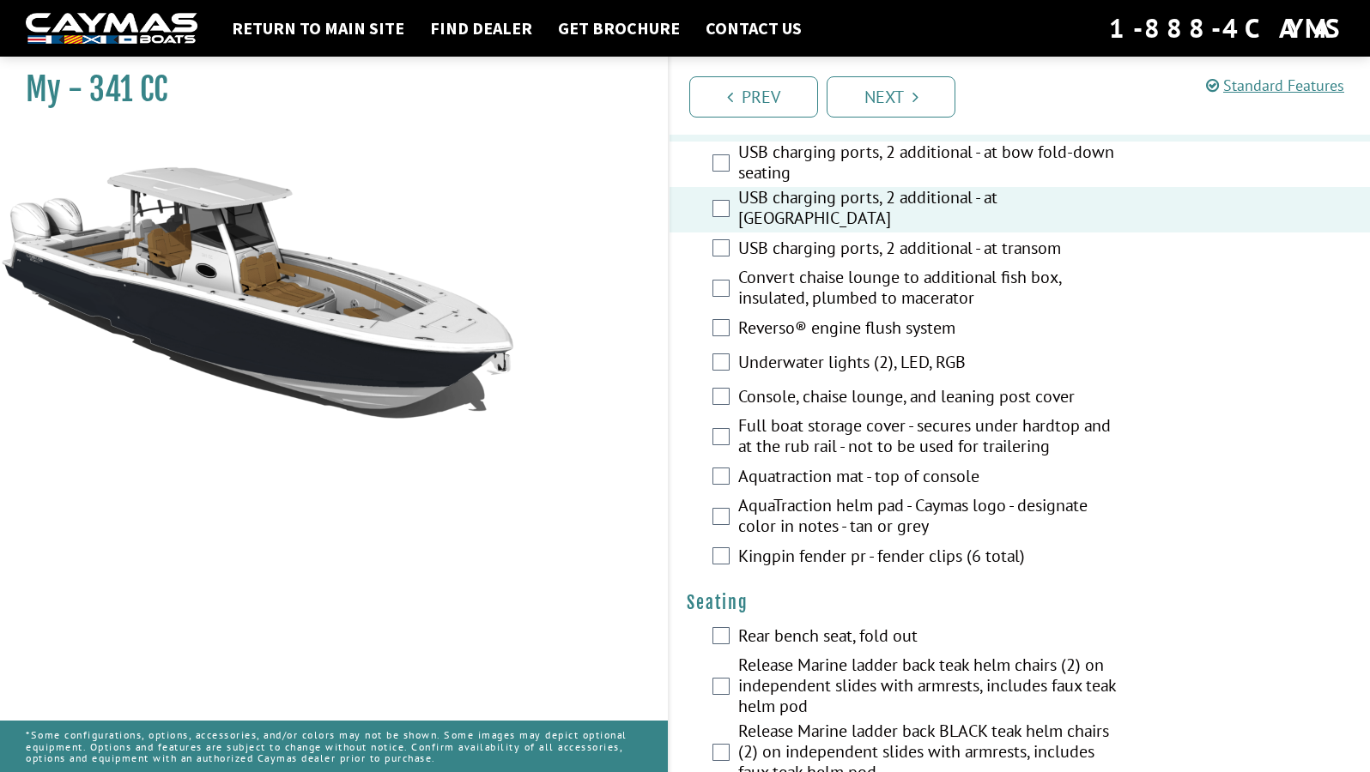
scroll to position [1117, 0]
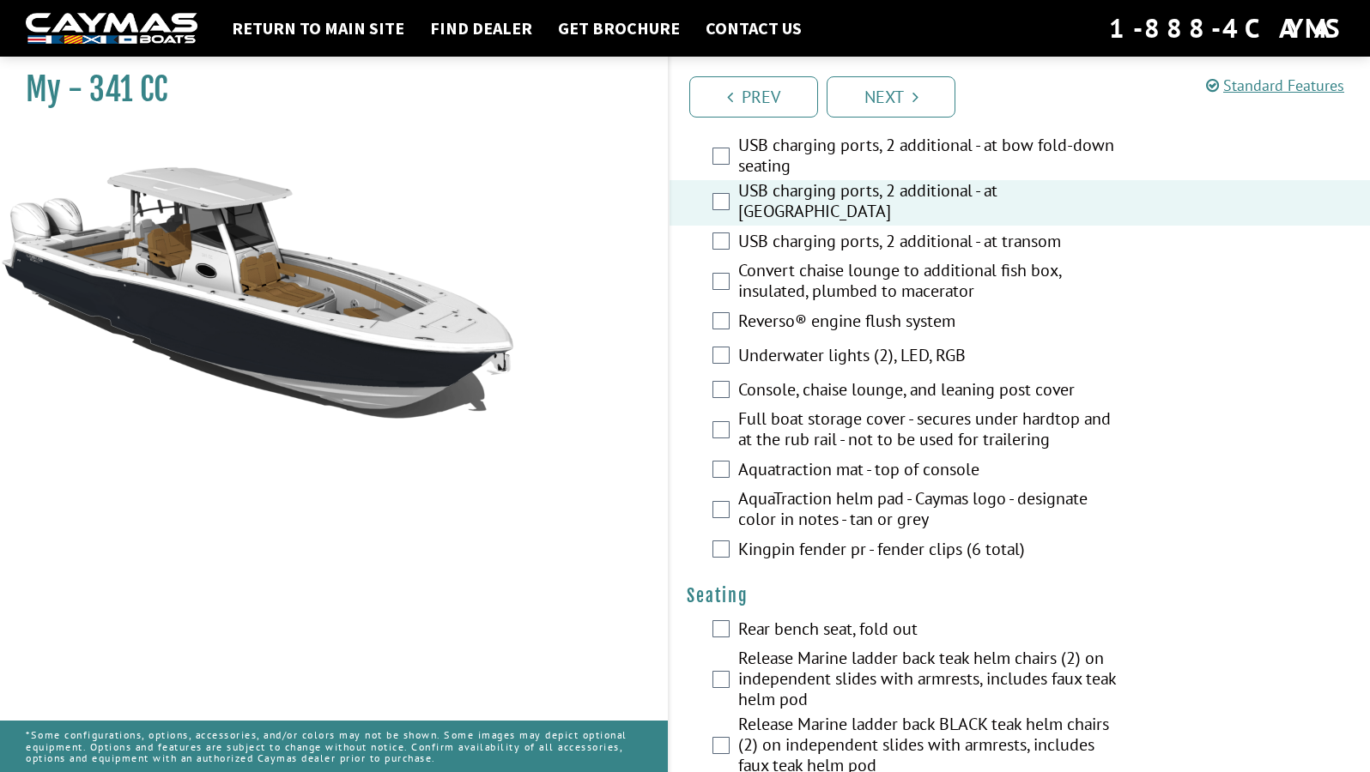
click at [860, 396] on label "Console, chaise lounge, and leaning post cover" at bounding box center [927, 391] width 379 height 25
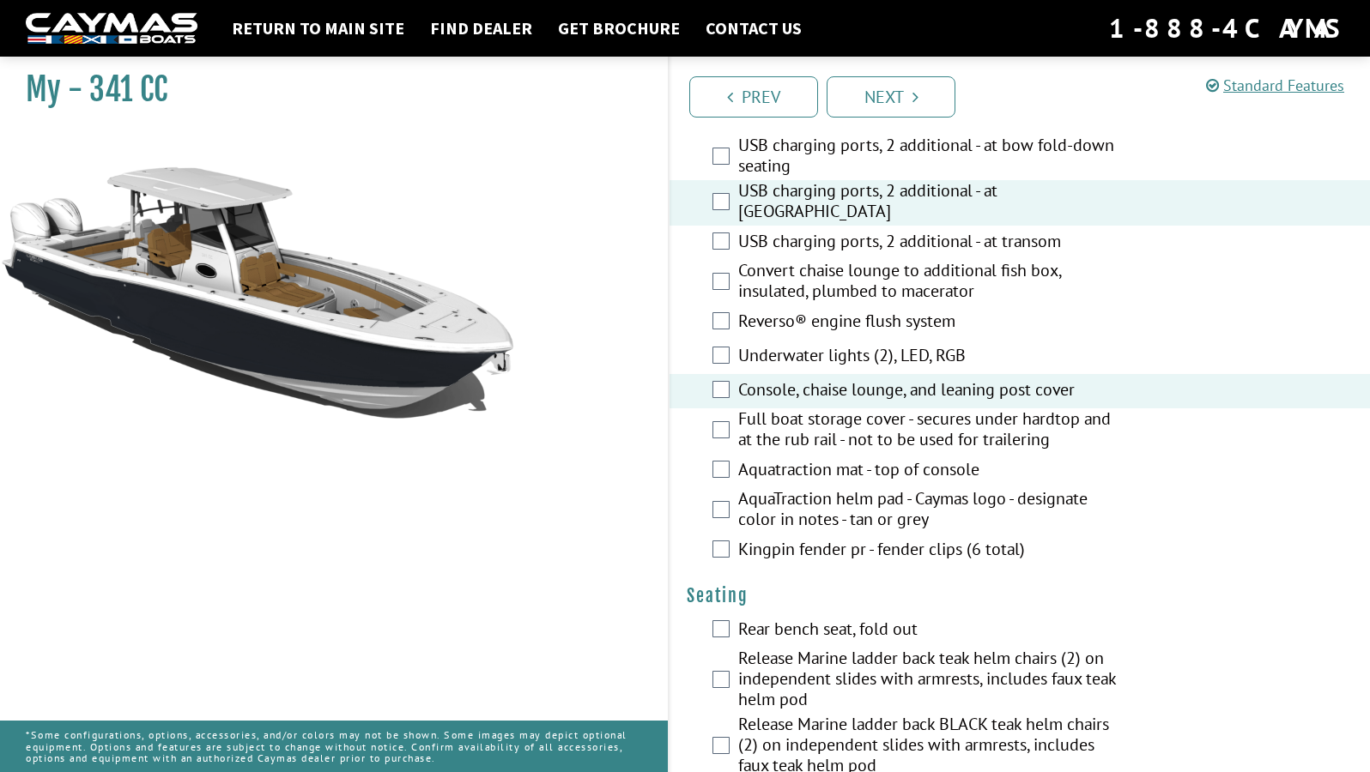
click at [860, 396] on label "Console, chaise lounge, and leaning post cover" at bounding box center [927, 391] width 379 height 25
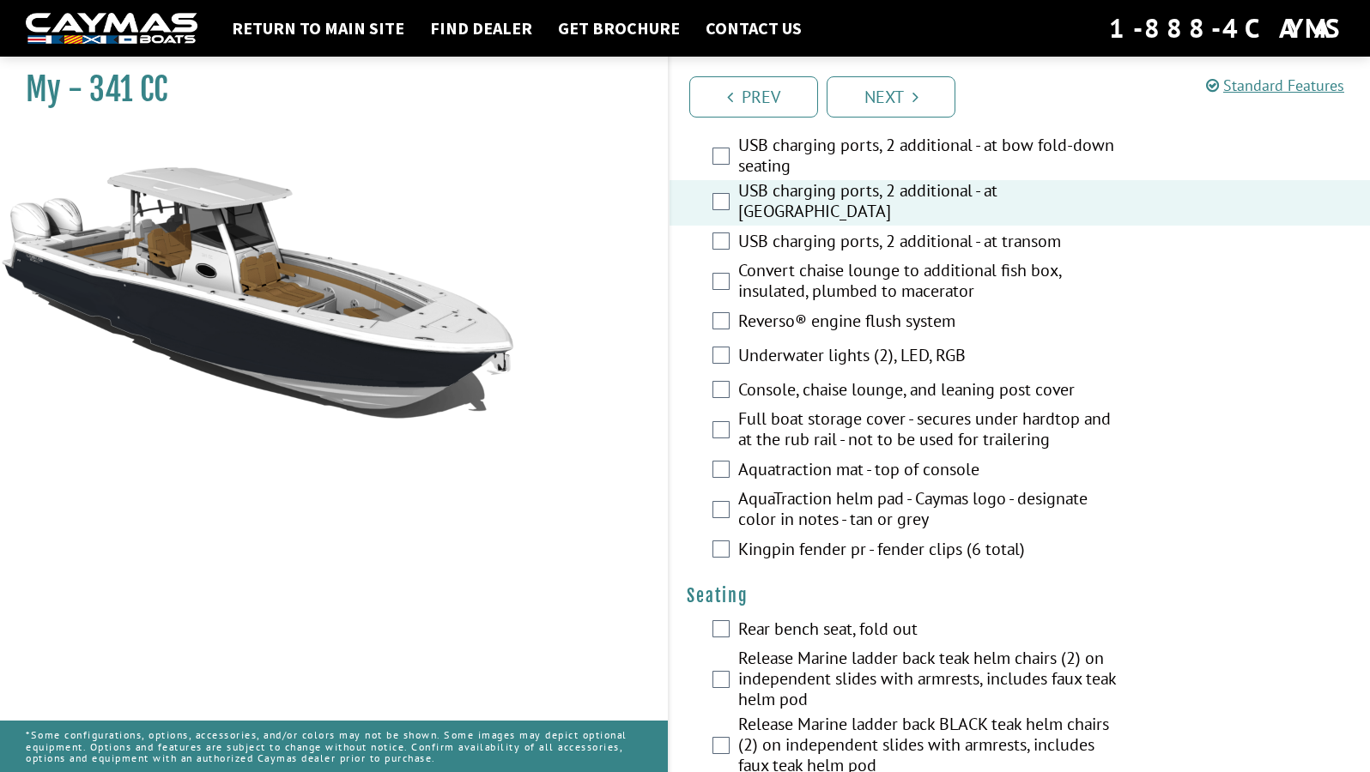
click at [860, 396] on label "Console, chaise lounge, and leaning post cover" at bounding box center [927, 391] width 379 height 25
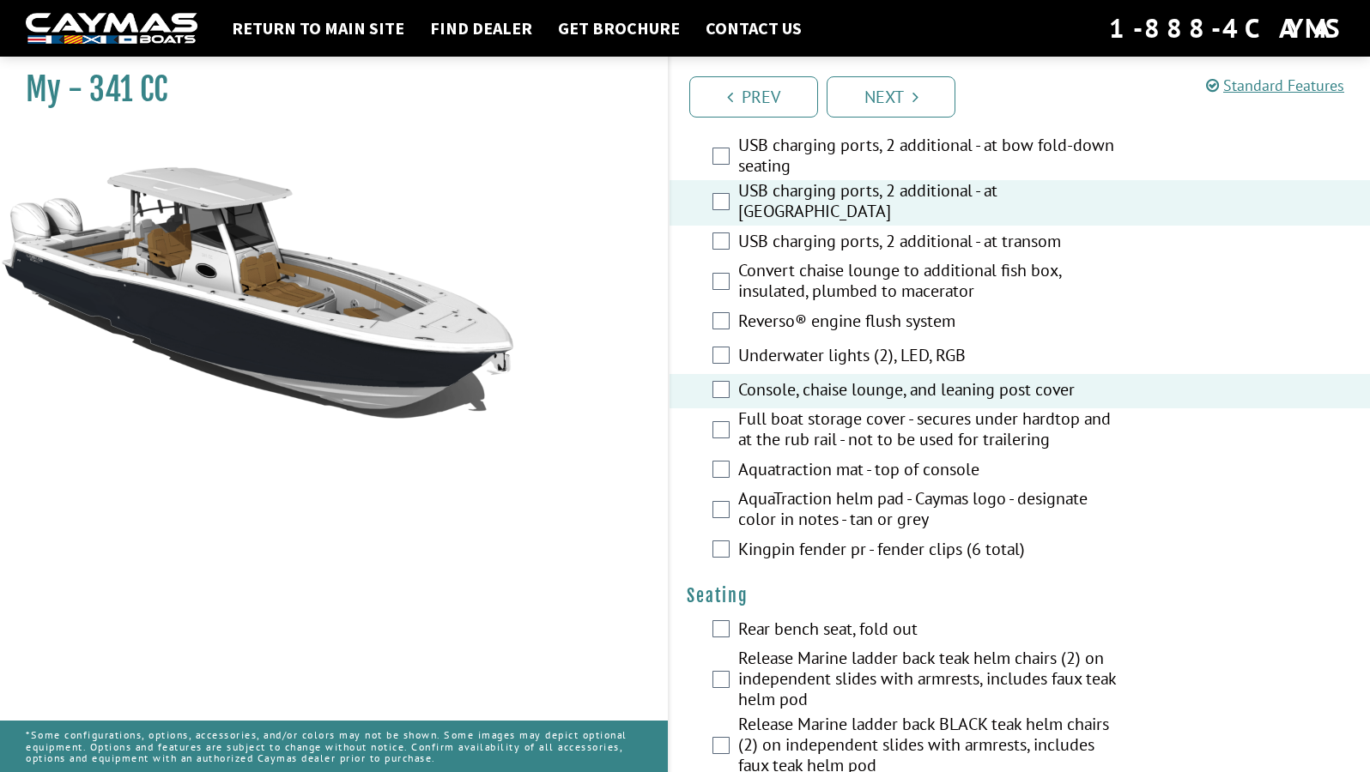
click at [858, 365] on label "Underwater lights (2), LED, RGB" at bounding box center [927, 357] width 379 height 25
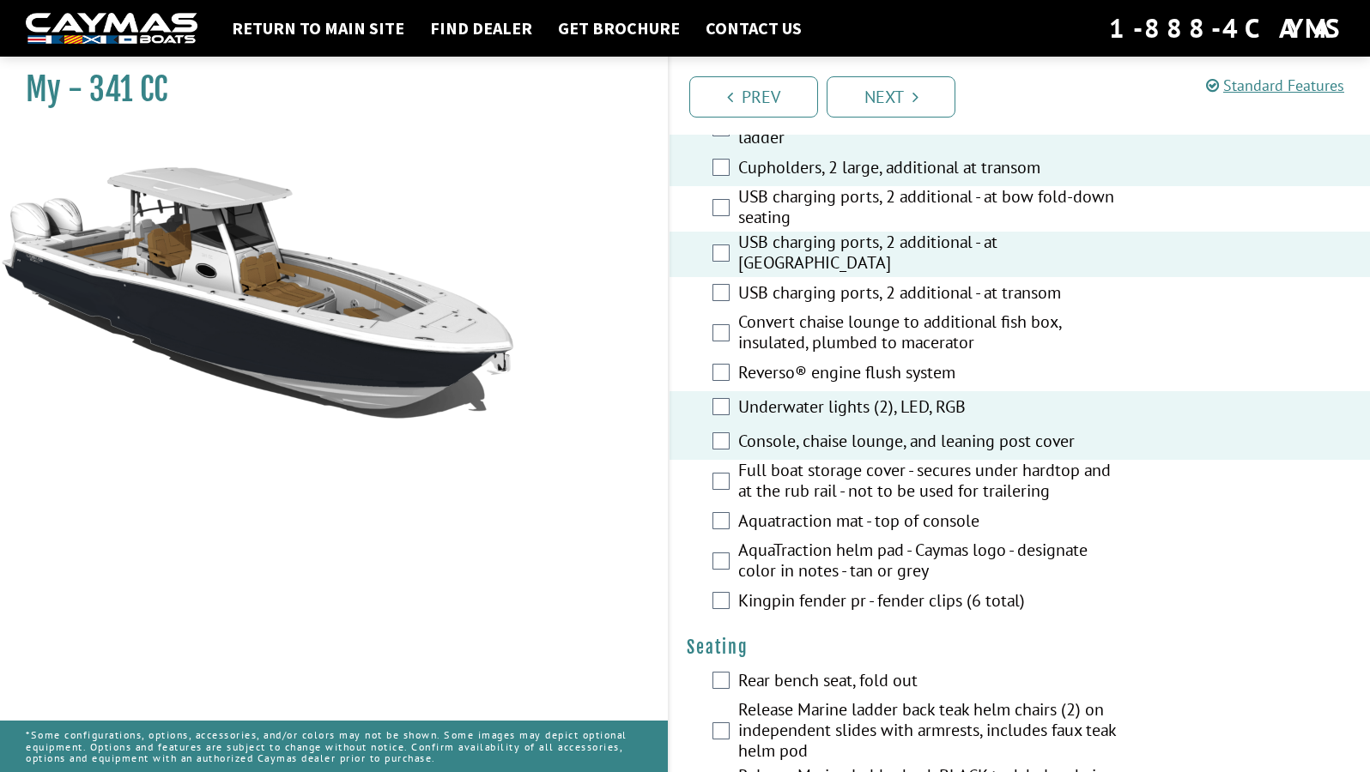
scroll to position [1064, 0]
click at [858, 365] on label "Reverso® engine flush system" at bounding box center [927, 375] width 379 height 25
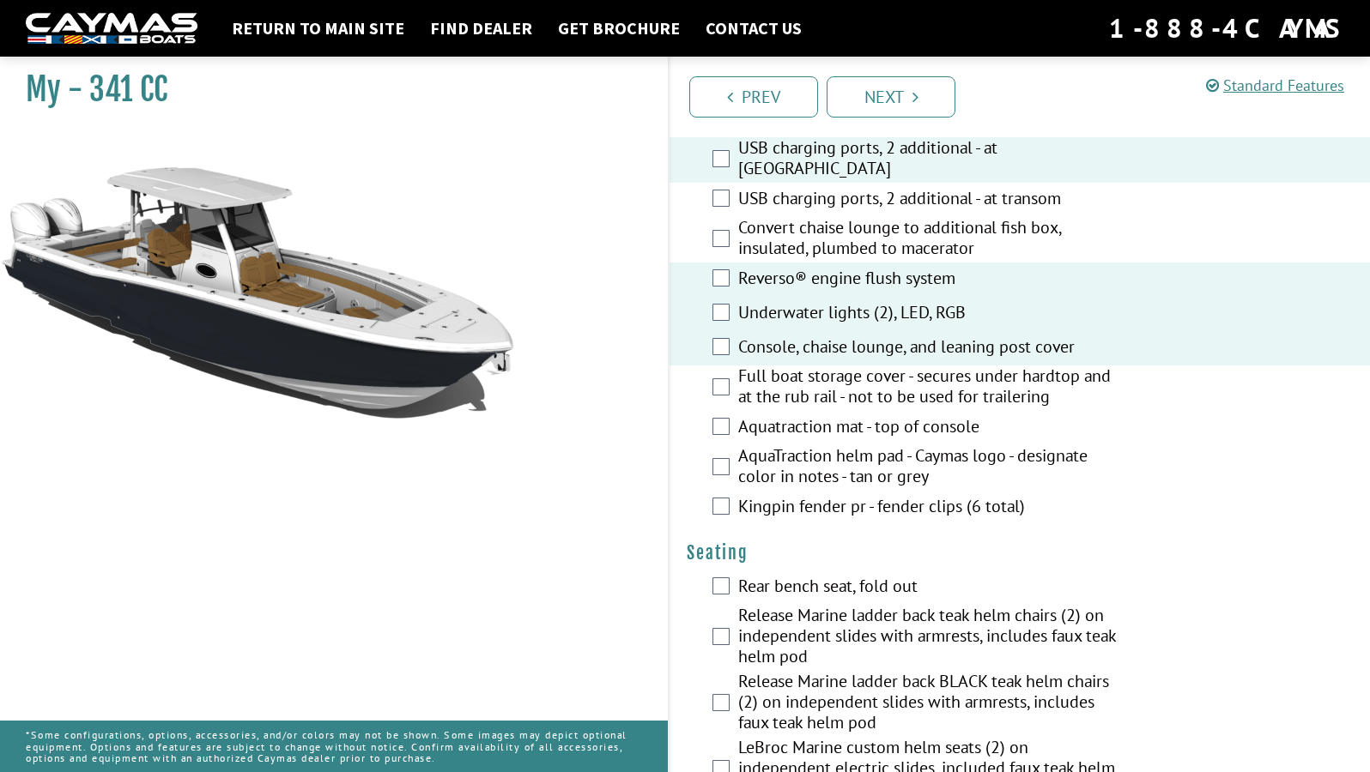
scroll to position [1161, 0]
click at [863, 352] on label "Console, chaise lounge, and leaning post cover" at bounding box center [927, 347] width 379 height 25
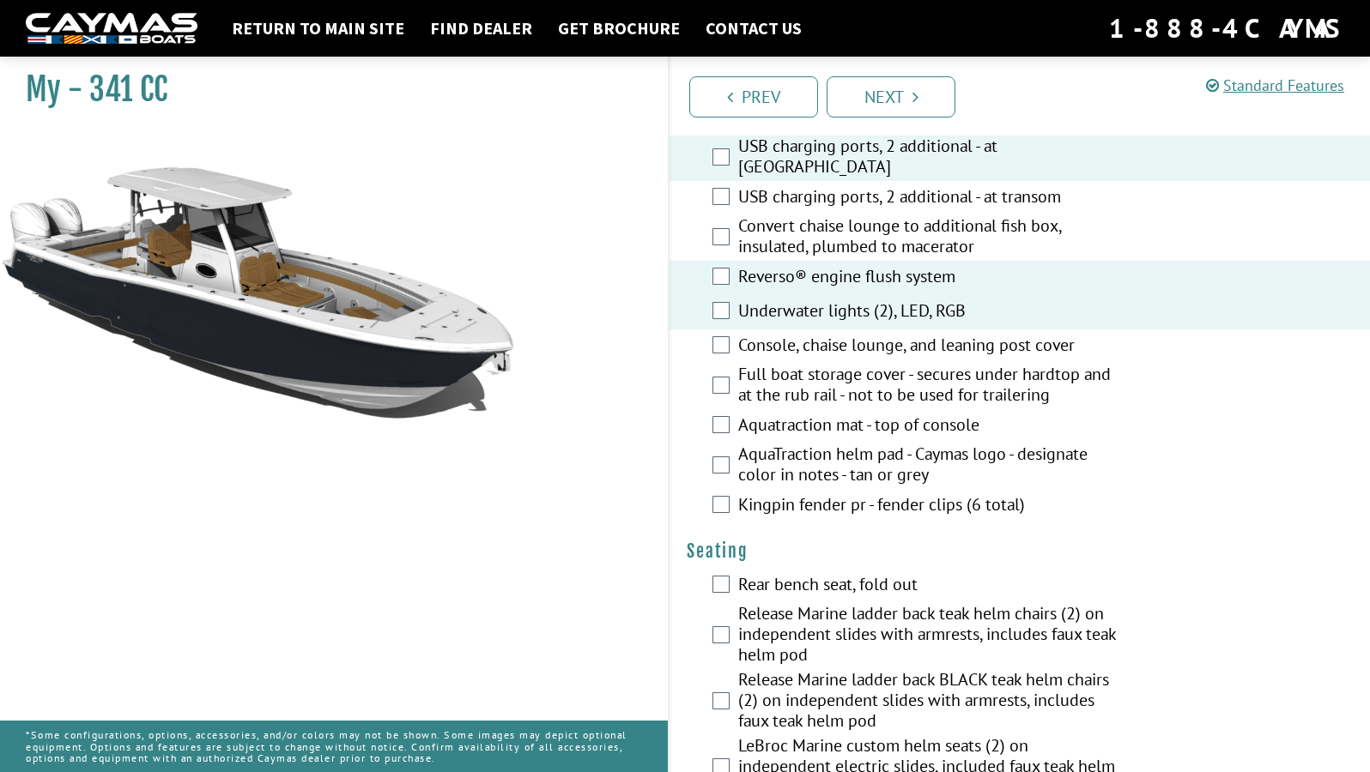
click at [863, 352] on label "Console, chaise lounge, and leaning post cover" at bounding box center [927, 347] width 379 height 25
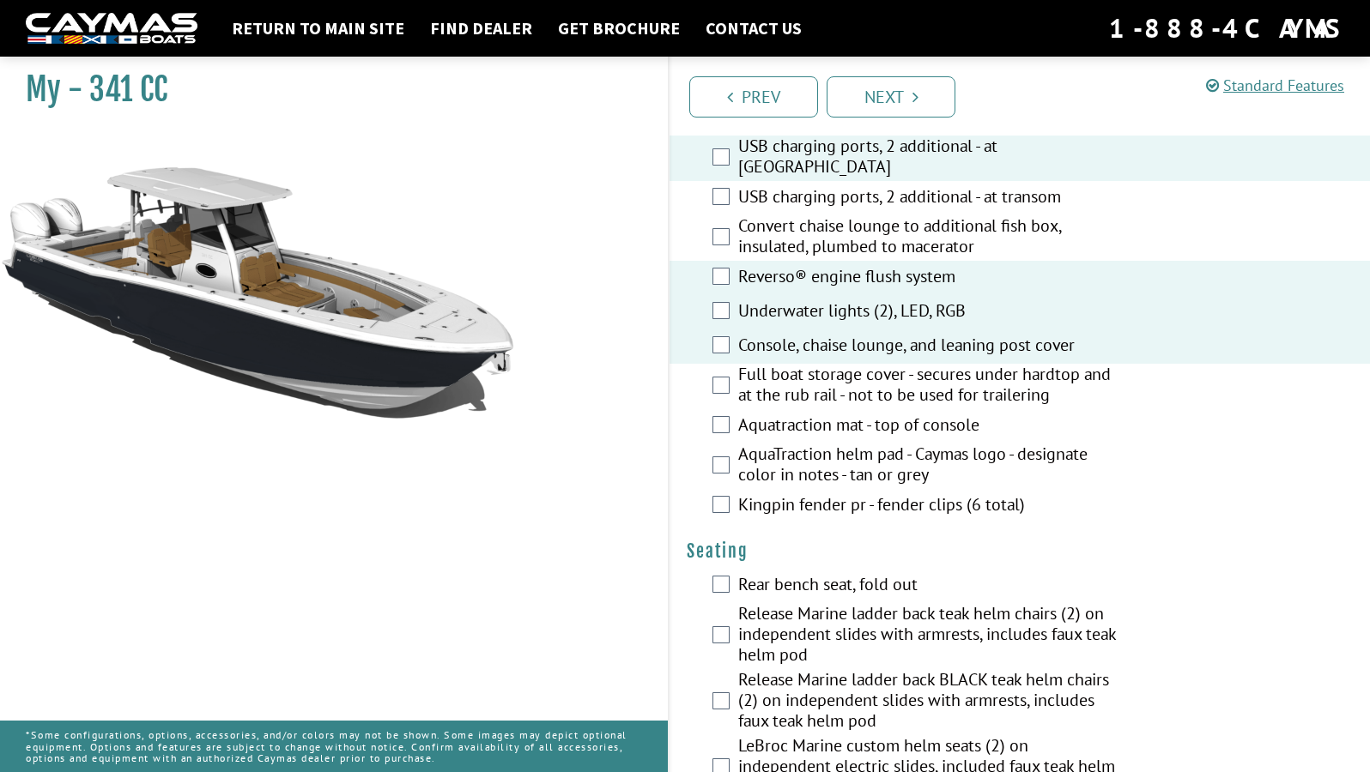
click at [863, 385] on label "Full boat storage cover - secures under hardtop and at the rub rail - not to be…" at bounding box center [927, 386] width 379 height 45
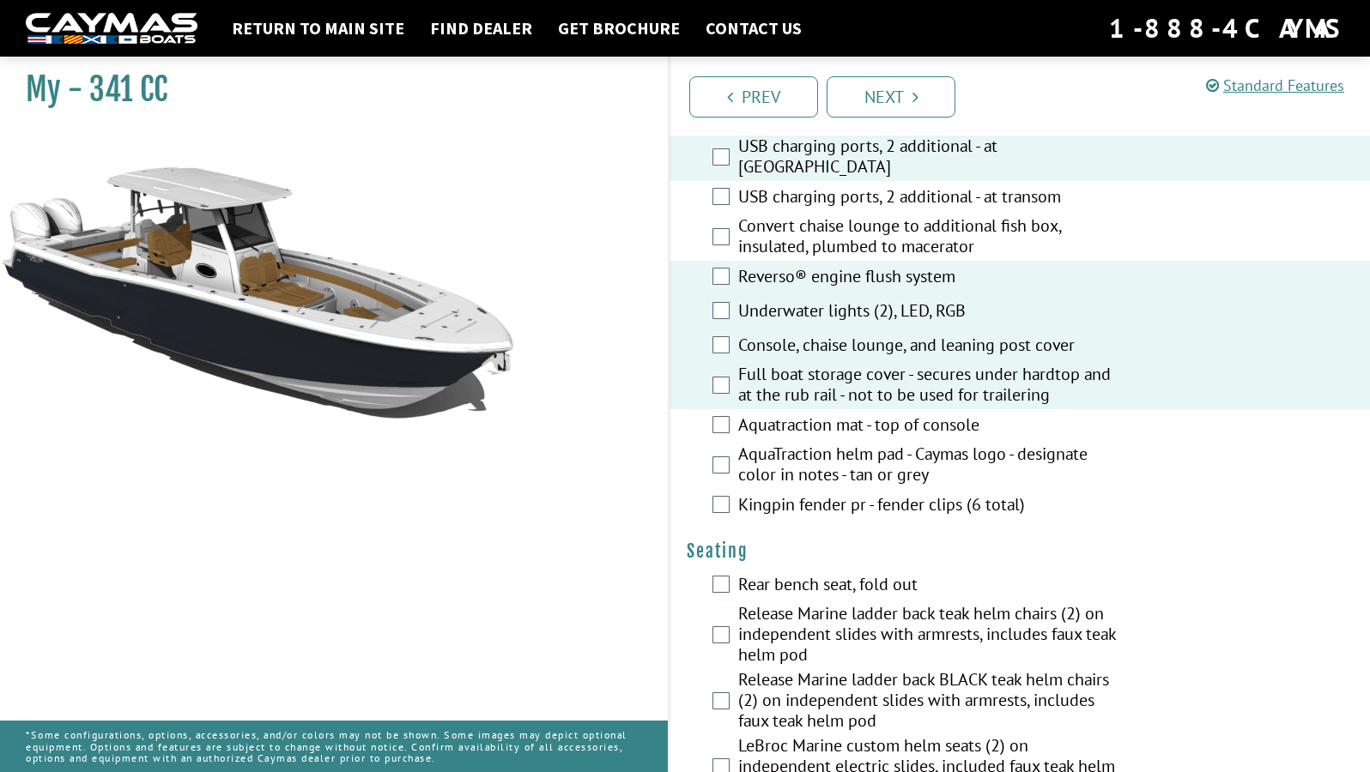
click at [906, 456] on label "AquaTraction helm pad - Caymas logo - designate color in notes - tan or grey" at bounding box center [927, 466] width 379 height 45
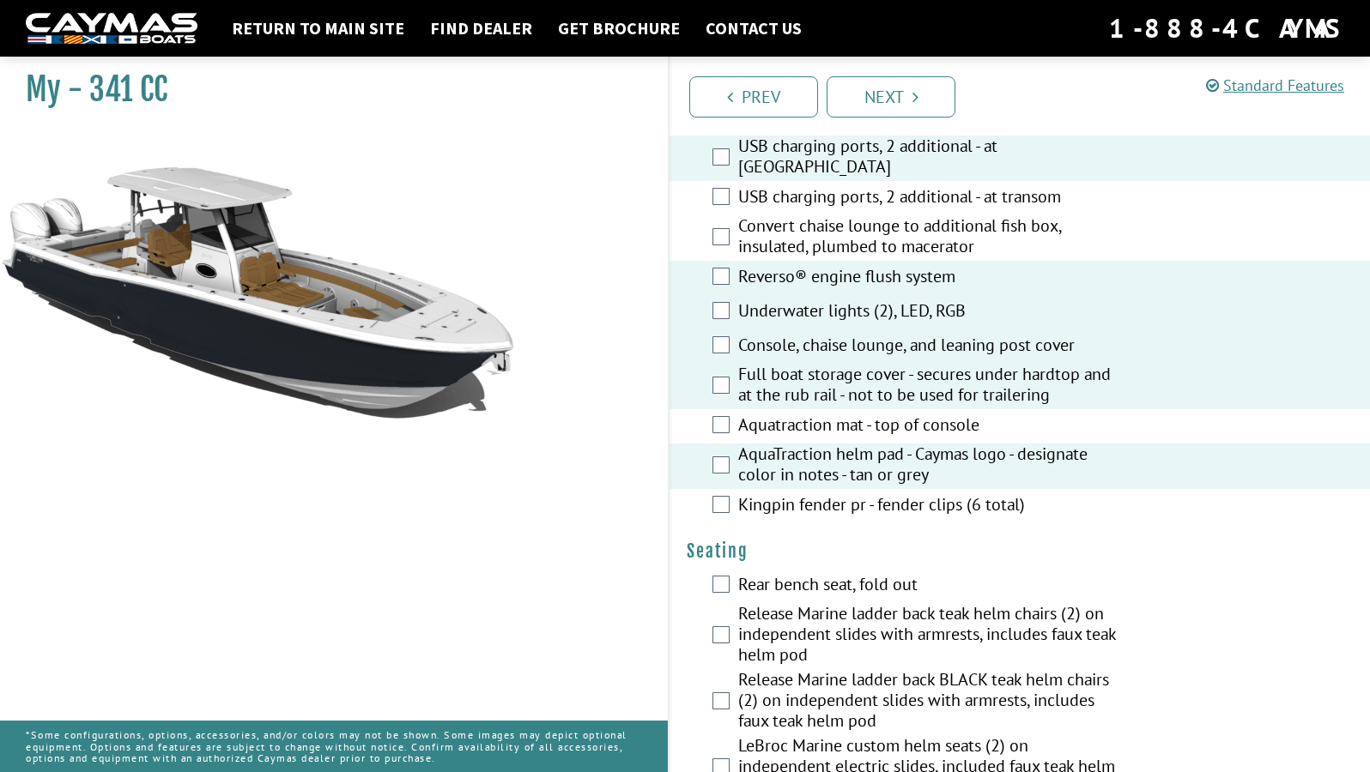
click at [913, 427] on label "Aquatraction mat - top of console" at bounding box center [927, 427] width 379 height 25
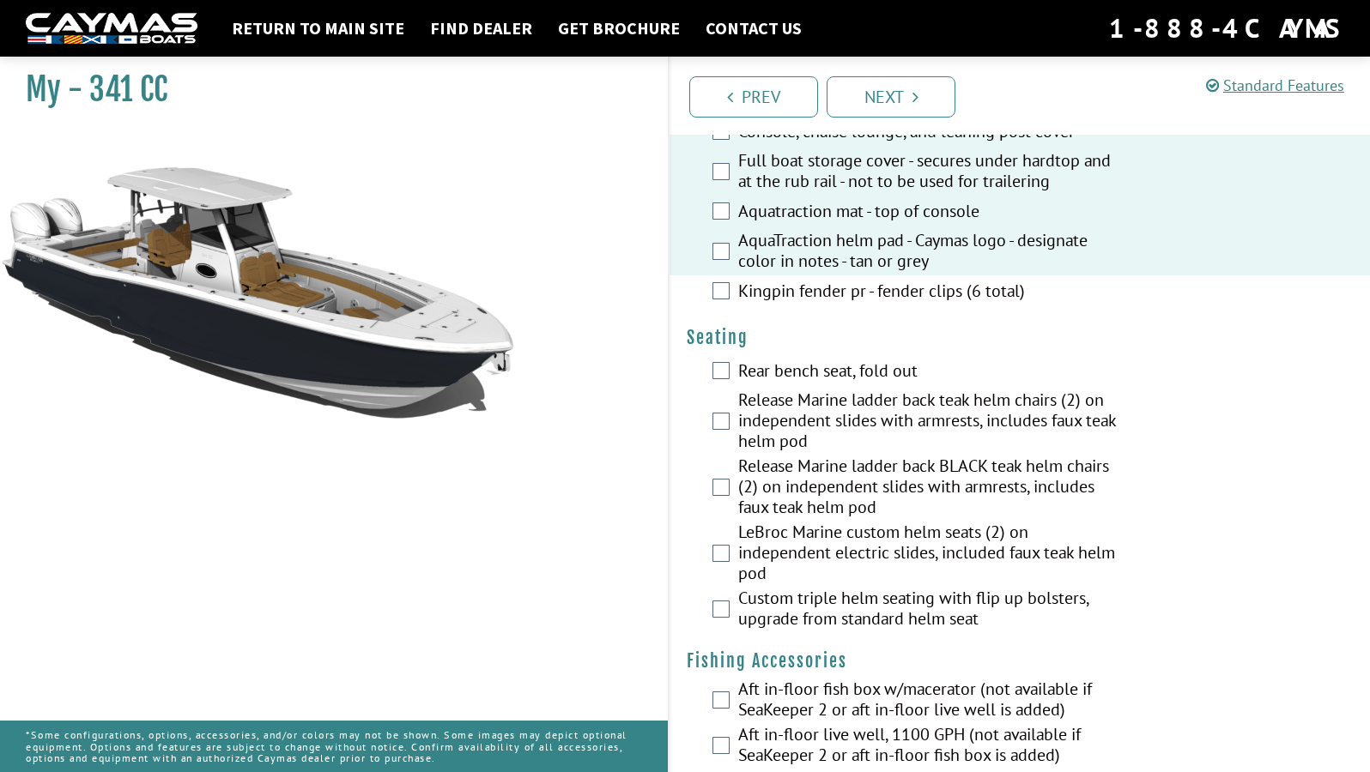
scroll to position [1446, 0]
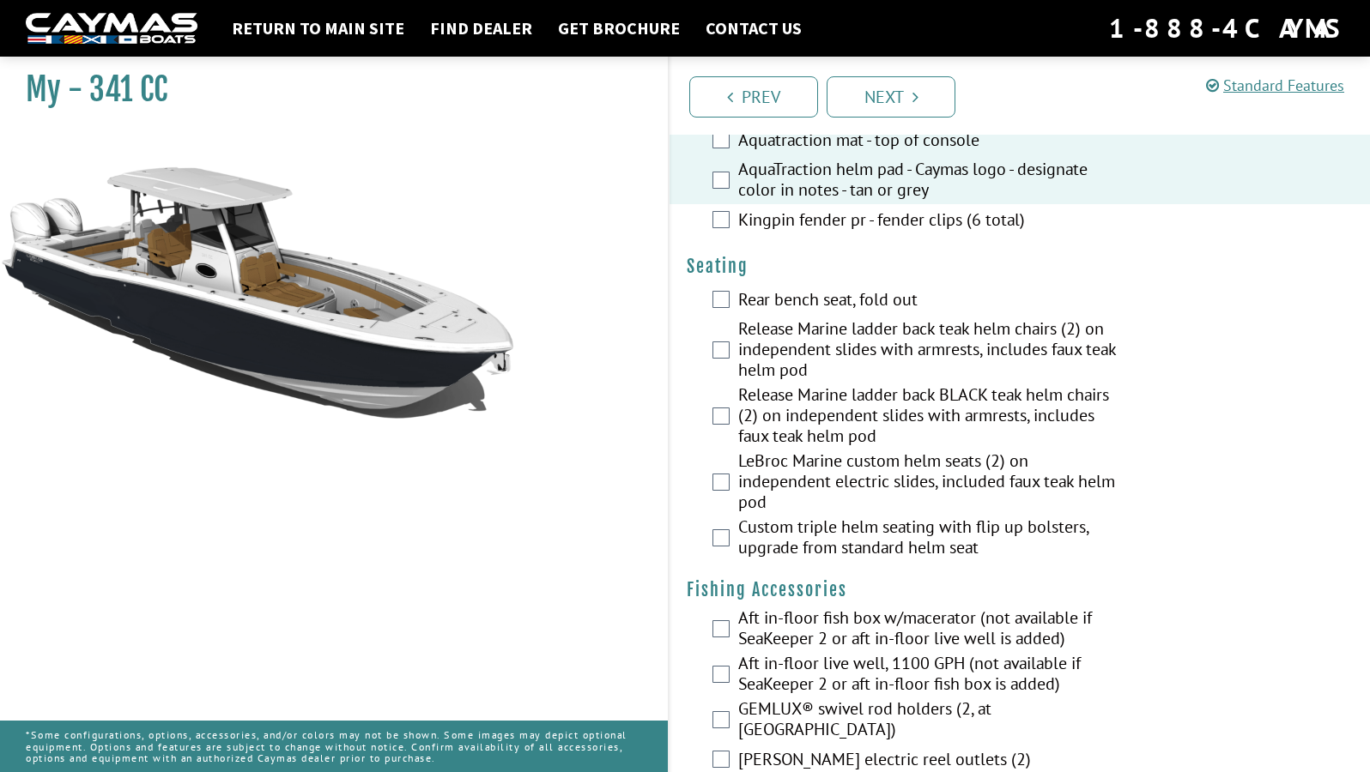
click at [842, 298] on label "Rear bench seat, fold out" at bounding box center [927, 301] width 379 height 25
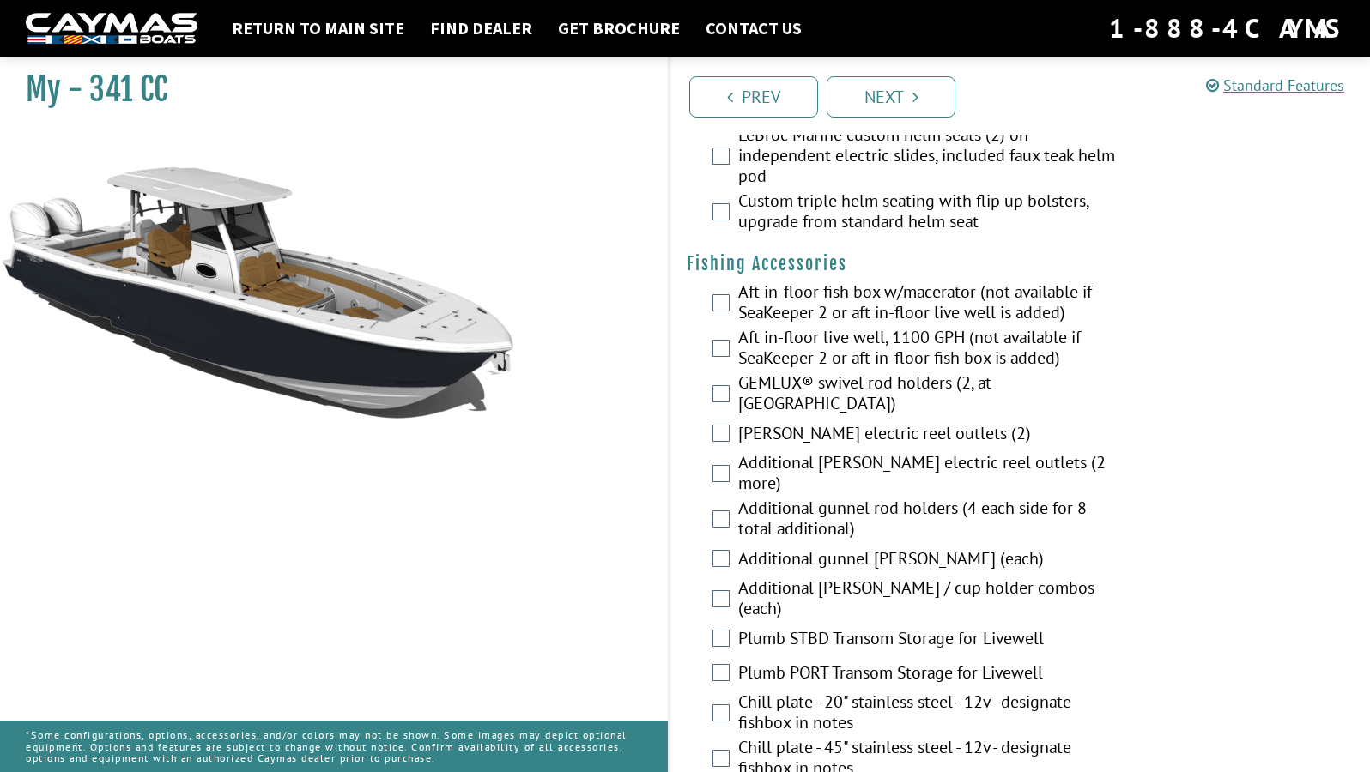
scroll to position [1774, 0]
click at [858, 303] on label "Aft in-floor fish box w/macerator (not available if SeaKeeper 2 or aft in-floor…" at bounding box center [927, 302] width 379 height 45
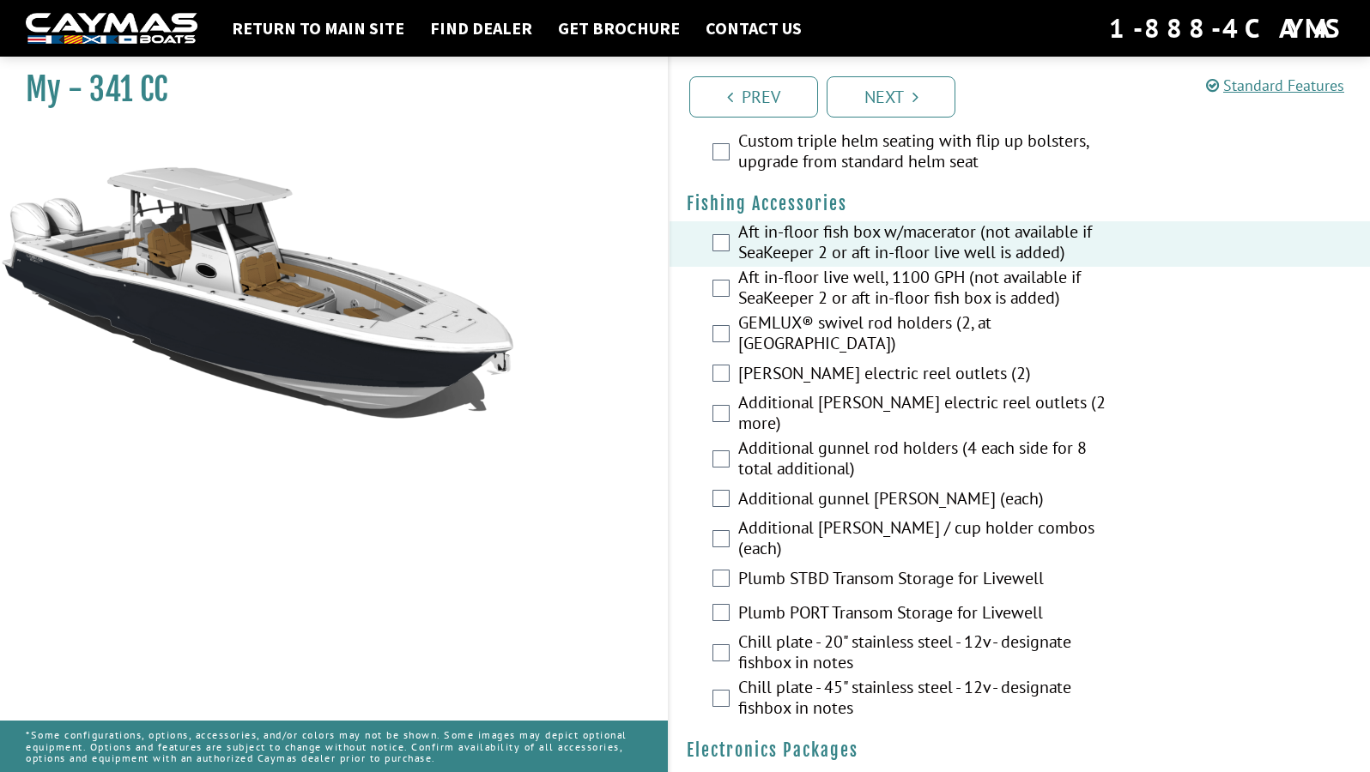
scroll to position [1817, 0]
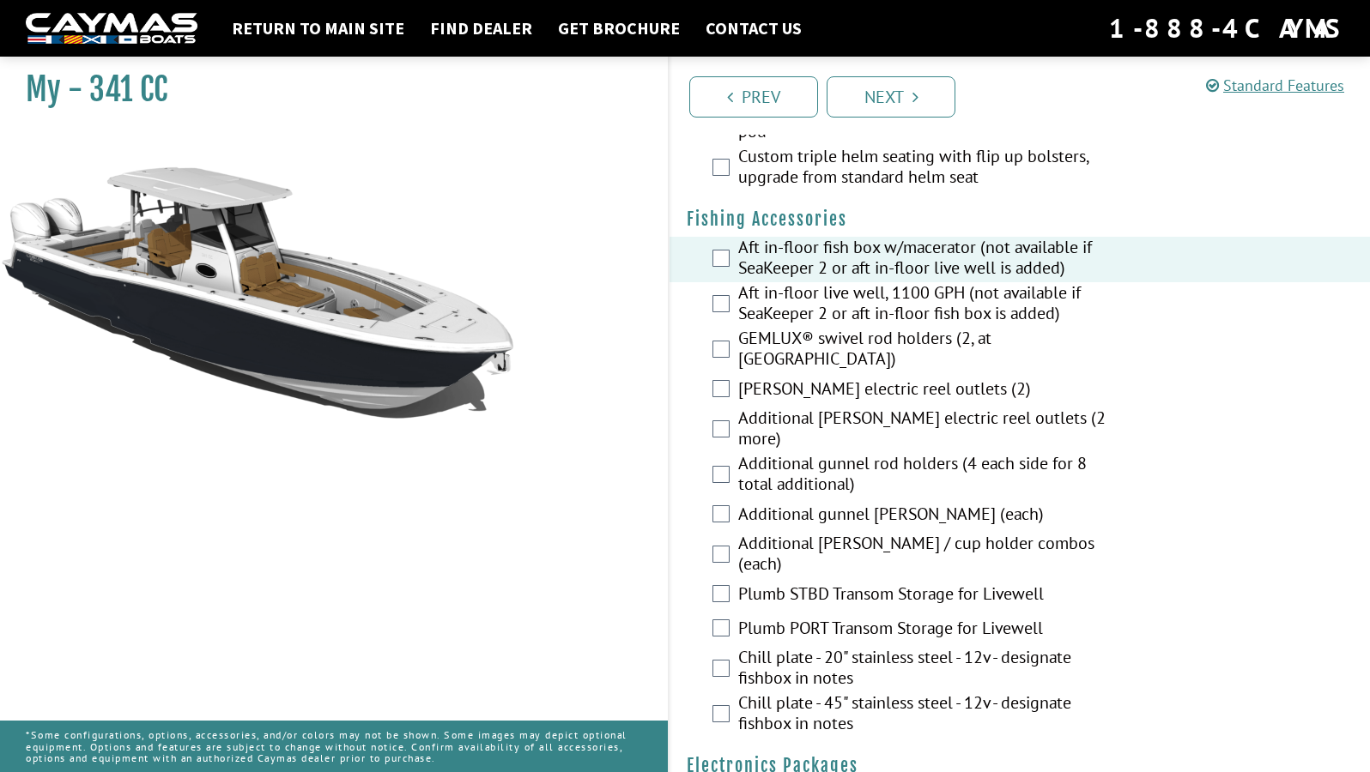
click at [854, 306] on label "Aft in-floor live well, 1100 GPH (not available if SeaKeeper 2 or aft in-floor …" at bounding box center [927, 304] width 379 height 45
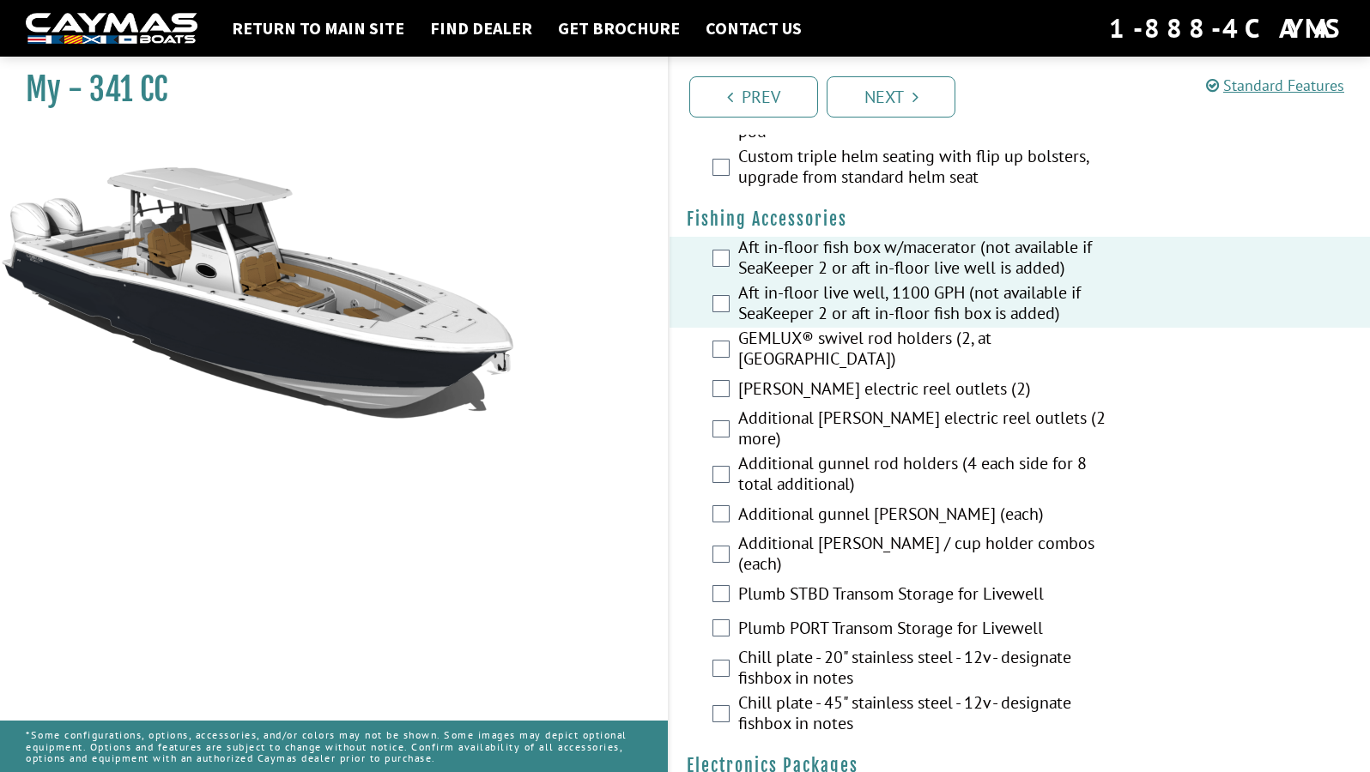
click at [864, 258] on label "Aft in-floor fish box w/macerator (not available if SeaKeeper 2 or aft in-floor…" at bounding box center [927, 259] width 379 height 45
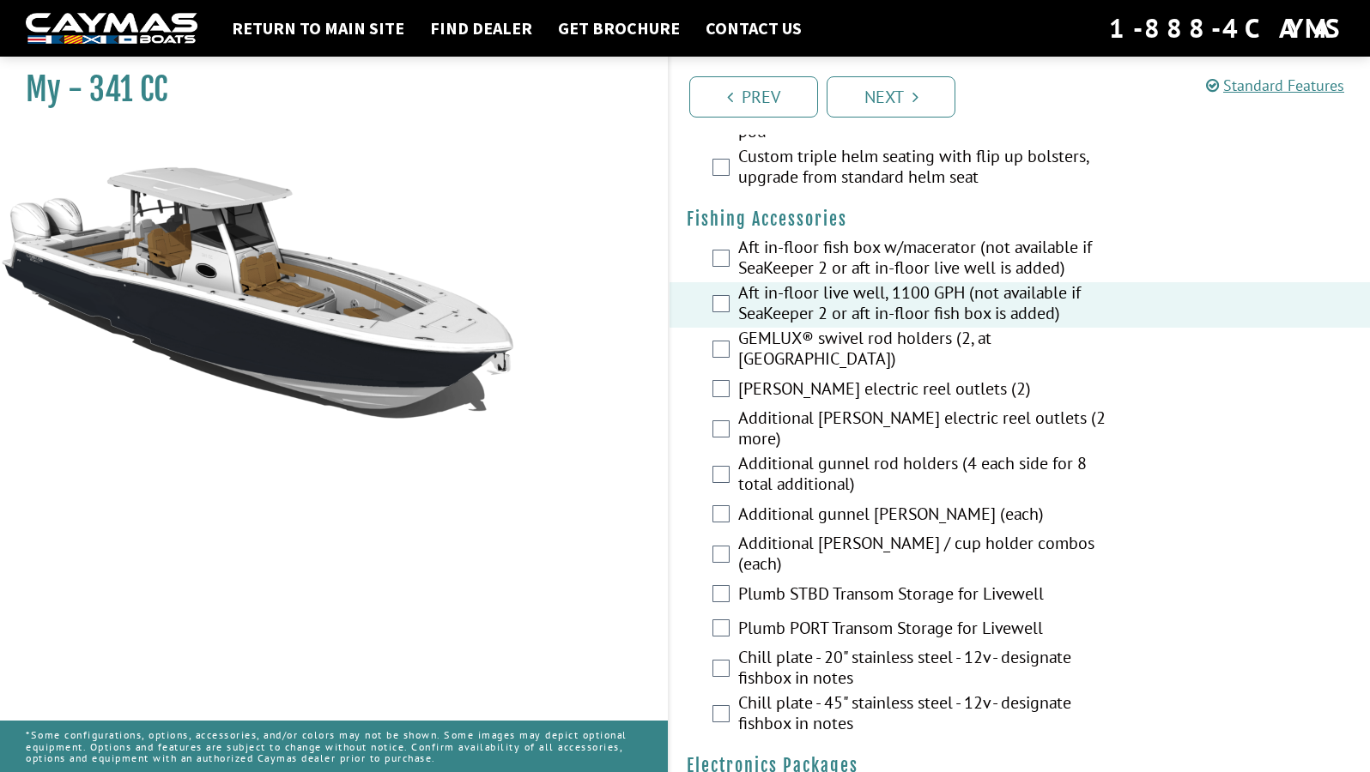
click at [864, 258] on label "Aft in-floor fish box w/macerator (not available if SeaKeeper 2 or aft in-floor…" at bounding box center [927, 259] width 379 height 45
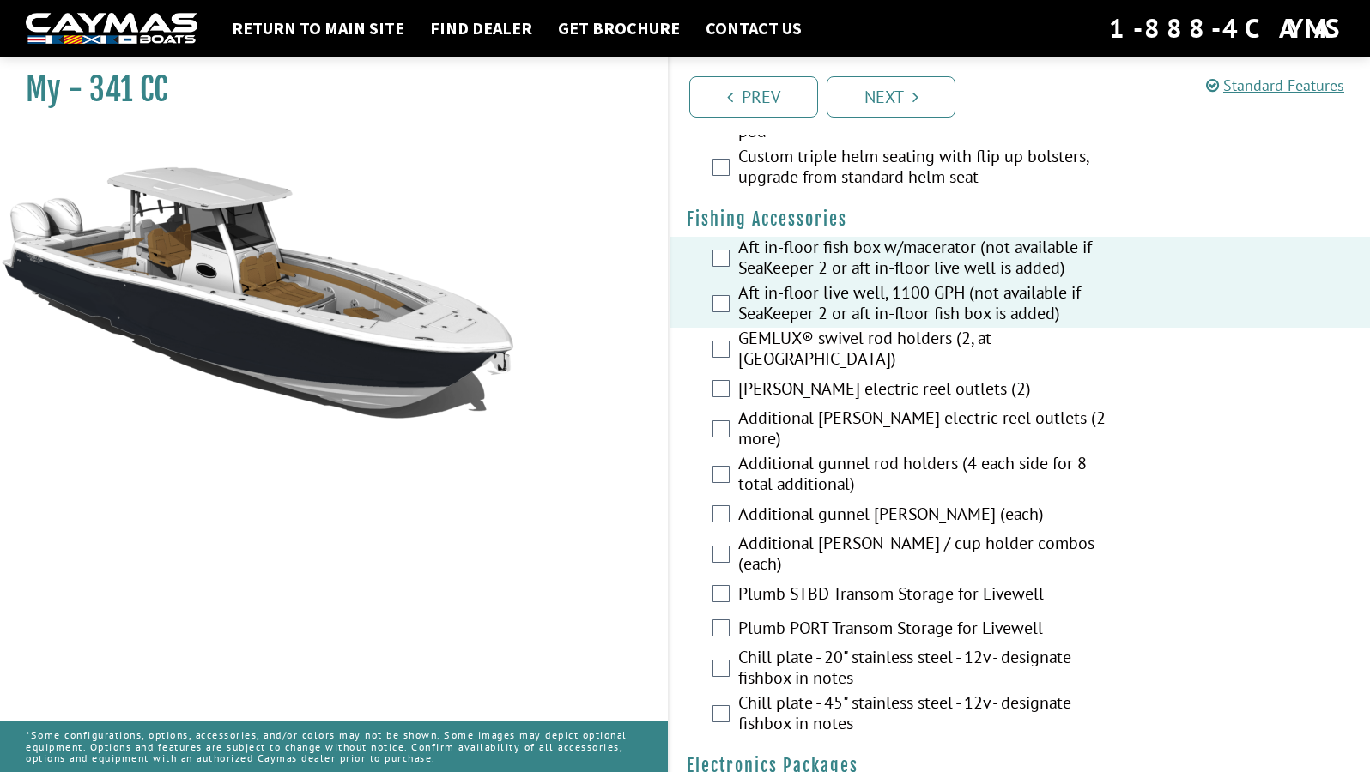
click at [857, 297] on label "Aft in-floor live well, 1100 GPH (not available if SeaKeeper 2 or aft in-floor …" at bounding box center [927, 304] width 379 height 45
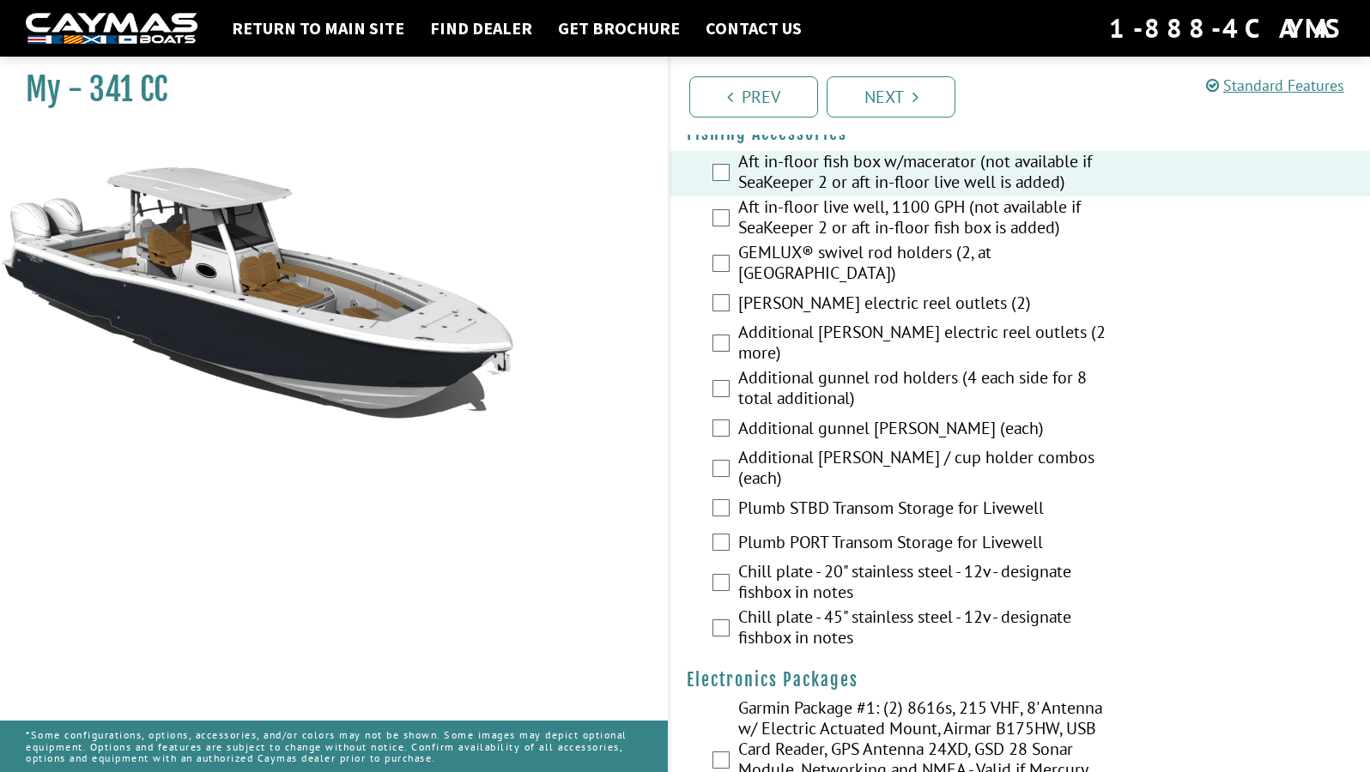
scroll to position [1908, 0]
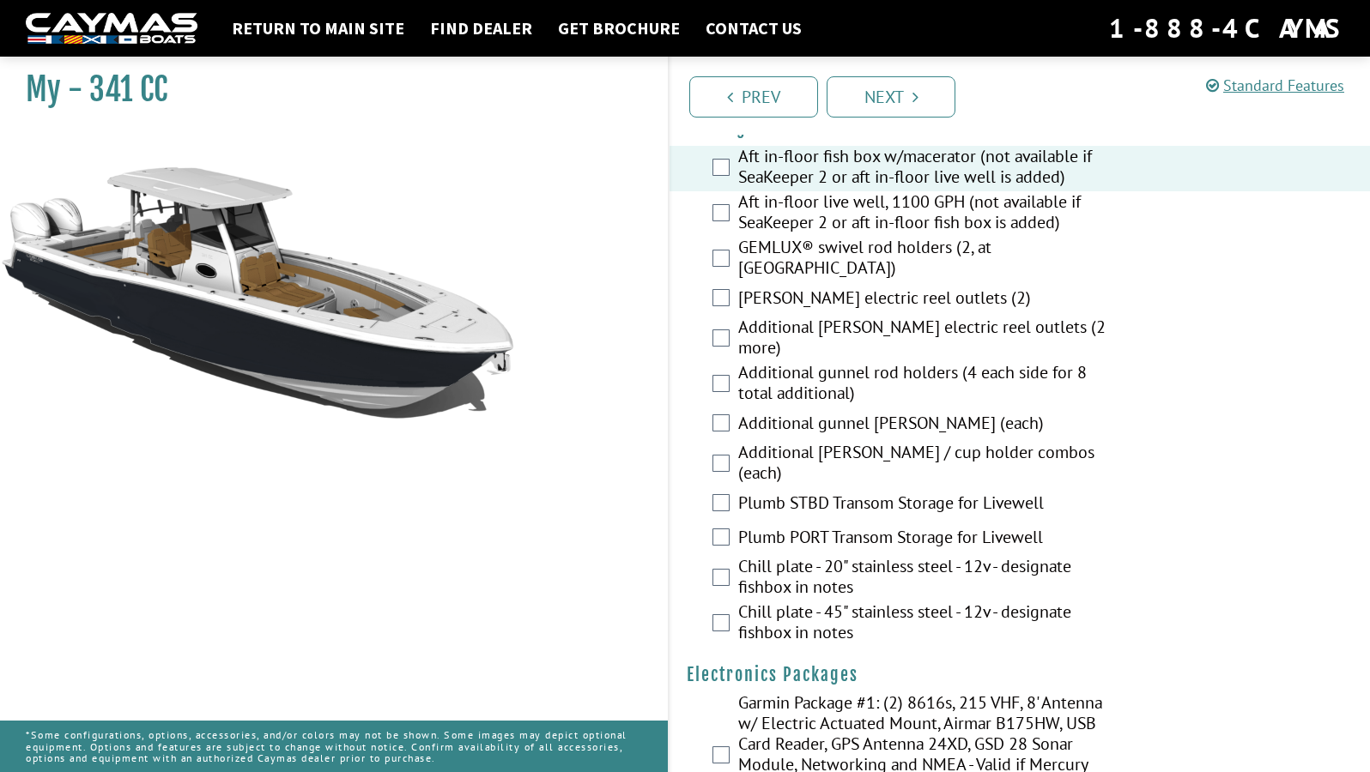
click at [850, 299] on label "[PERSON_NAME] electric reel outlets (2)" at bounding box center [927, 300] width 379 height 25
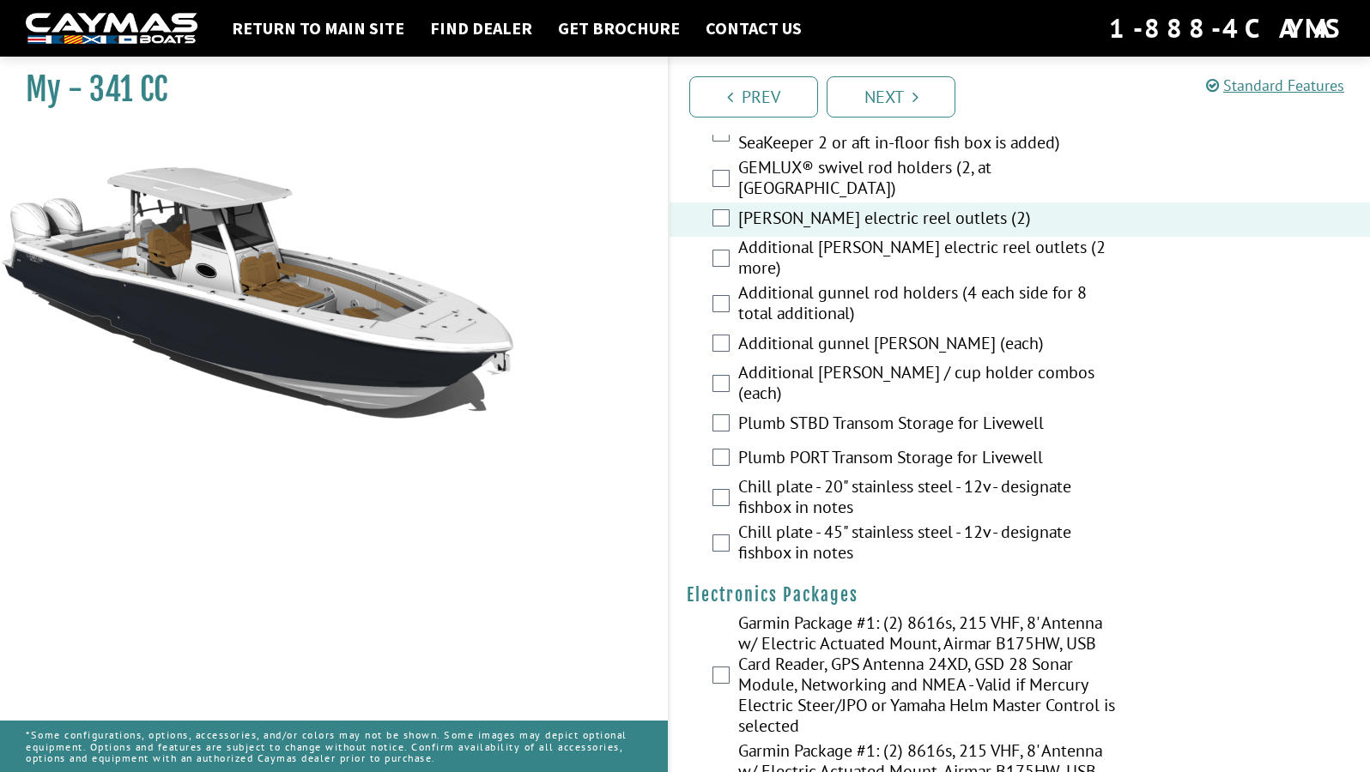
scroll to position [1996, 0]
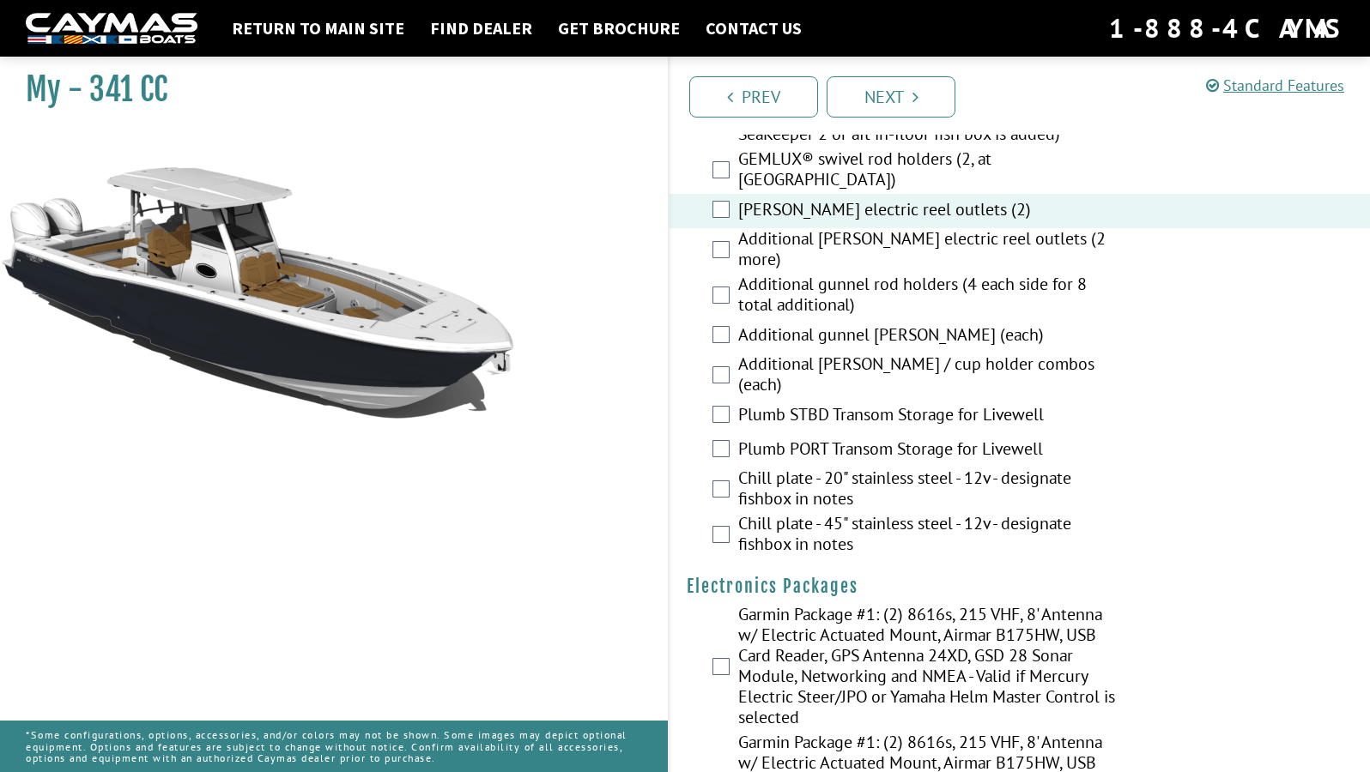
click at [862, 360] on label "Additional [PERSON_NAME] / cup holder combos (each)" at bounding box center [927, 376] width 379 height 45
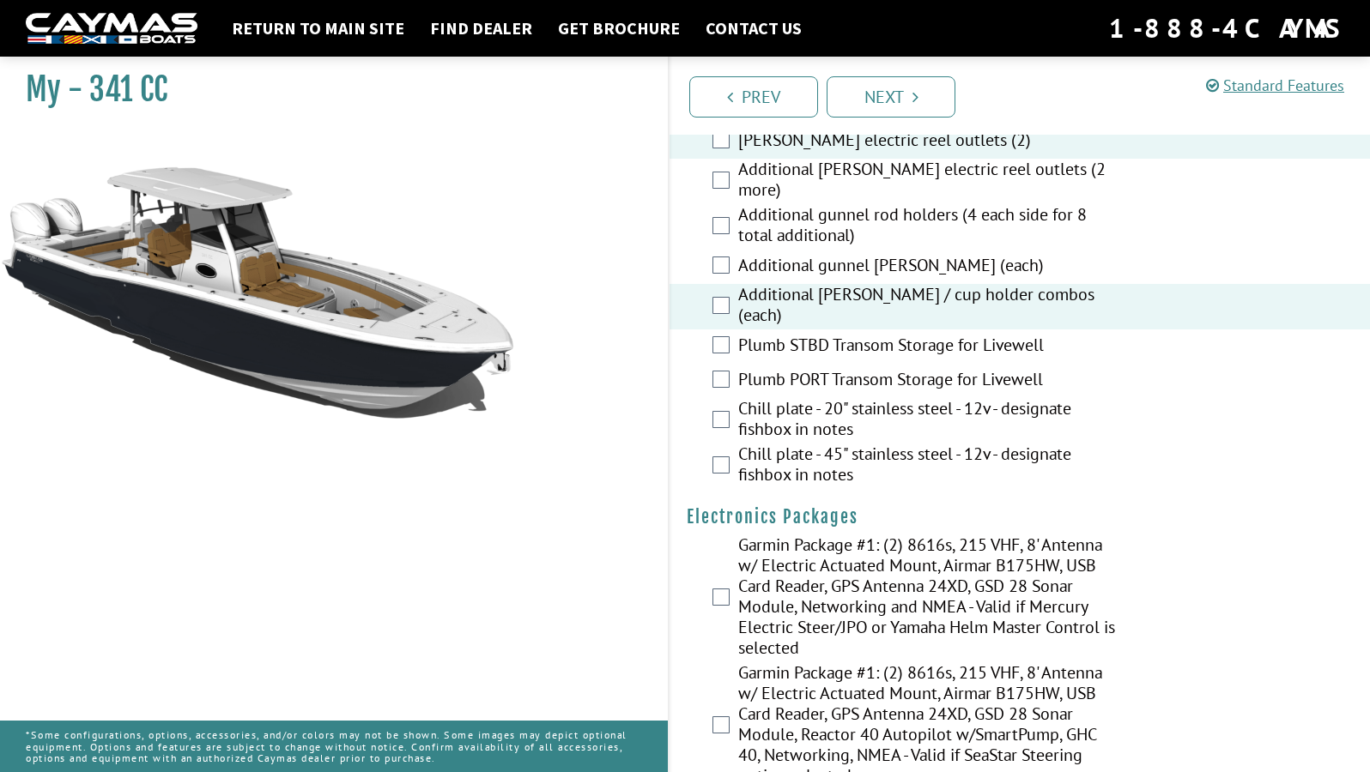
scroll to position [2080, 0]
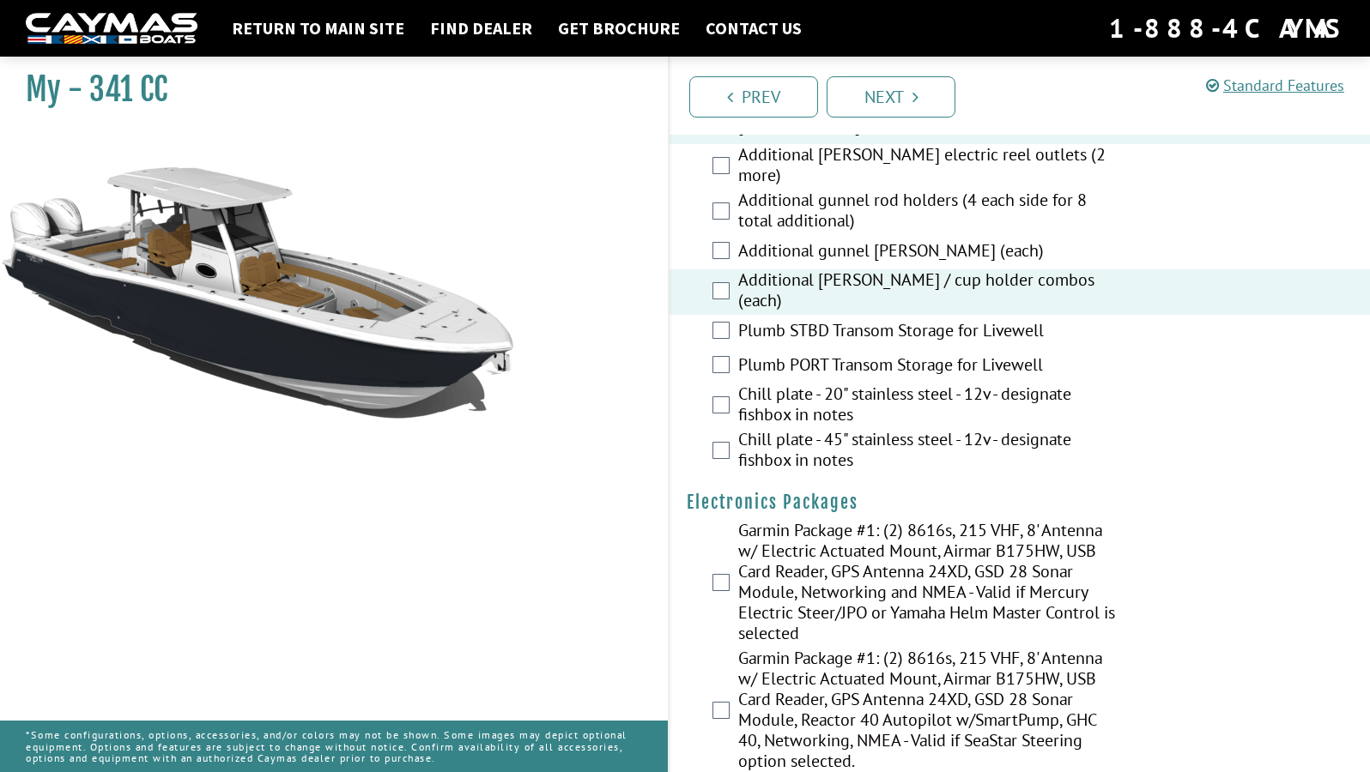
click at [878, 320] on label "Plumb STBD Transom Storage for Livewell" at bounding box center [927, 332] width 379 height 25
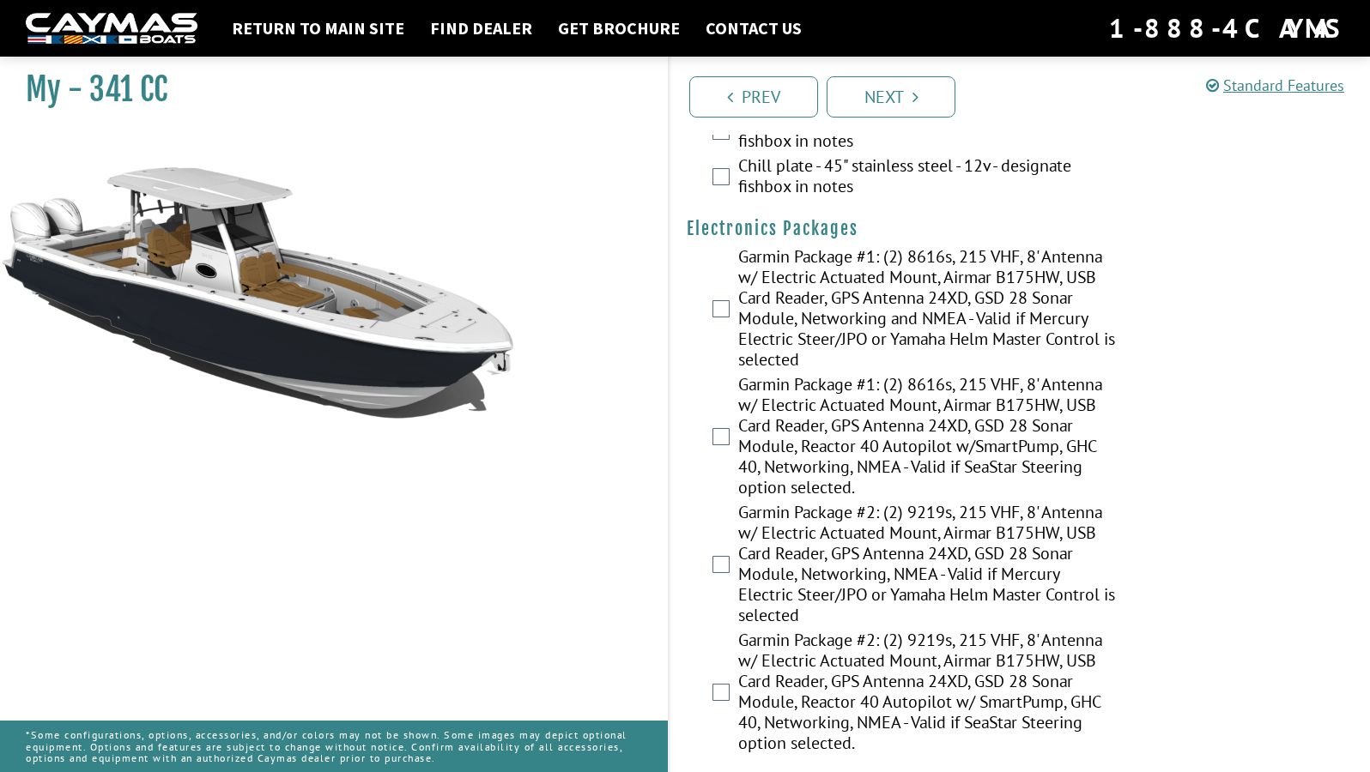
scroll to position [2356, 0]
click at [992, 645] on label "Garmin Package #2: (2) 9219s, 215 VHF, 8' Antenna w/ Electric Actuated Mount, A…" at bounding box center [927, 692] width 379 height 128
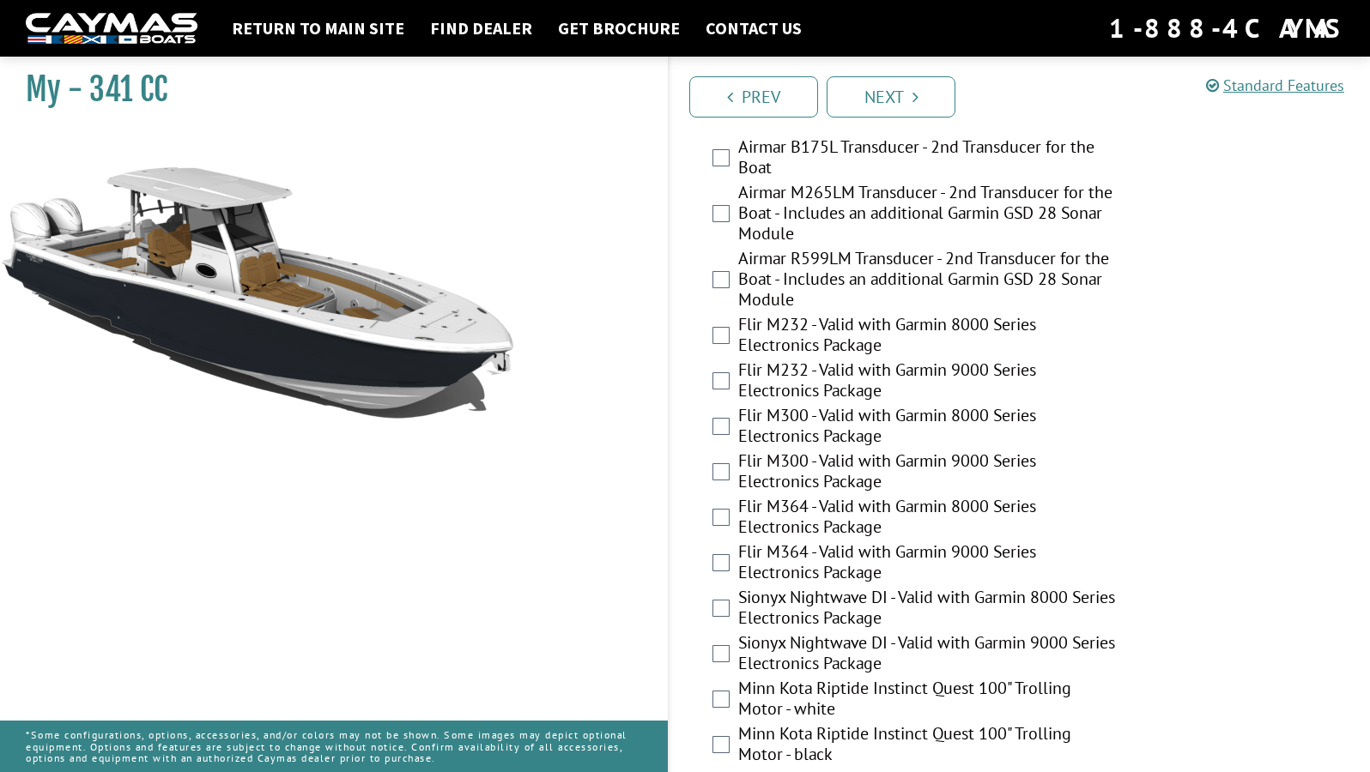
scroll to position [3390, 0]
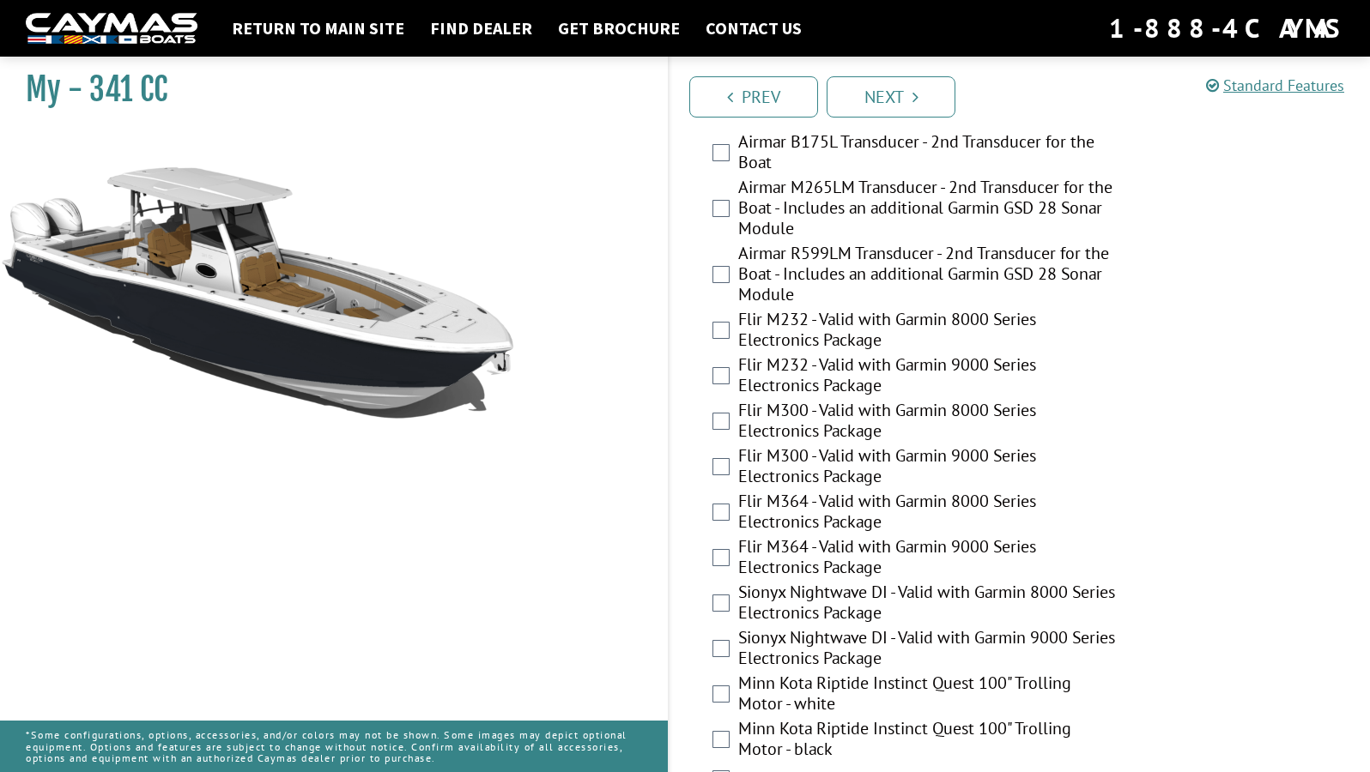
click at [856, 536] on label "Flir M364 - Valid with Garmin 9000 Series Electronics Package" at bounding box center [927, 558] width 379 height 45
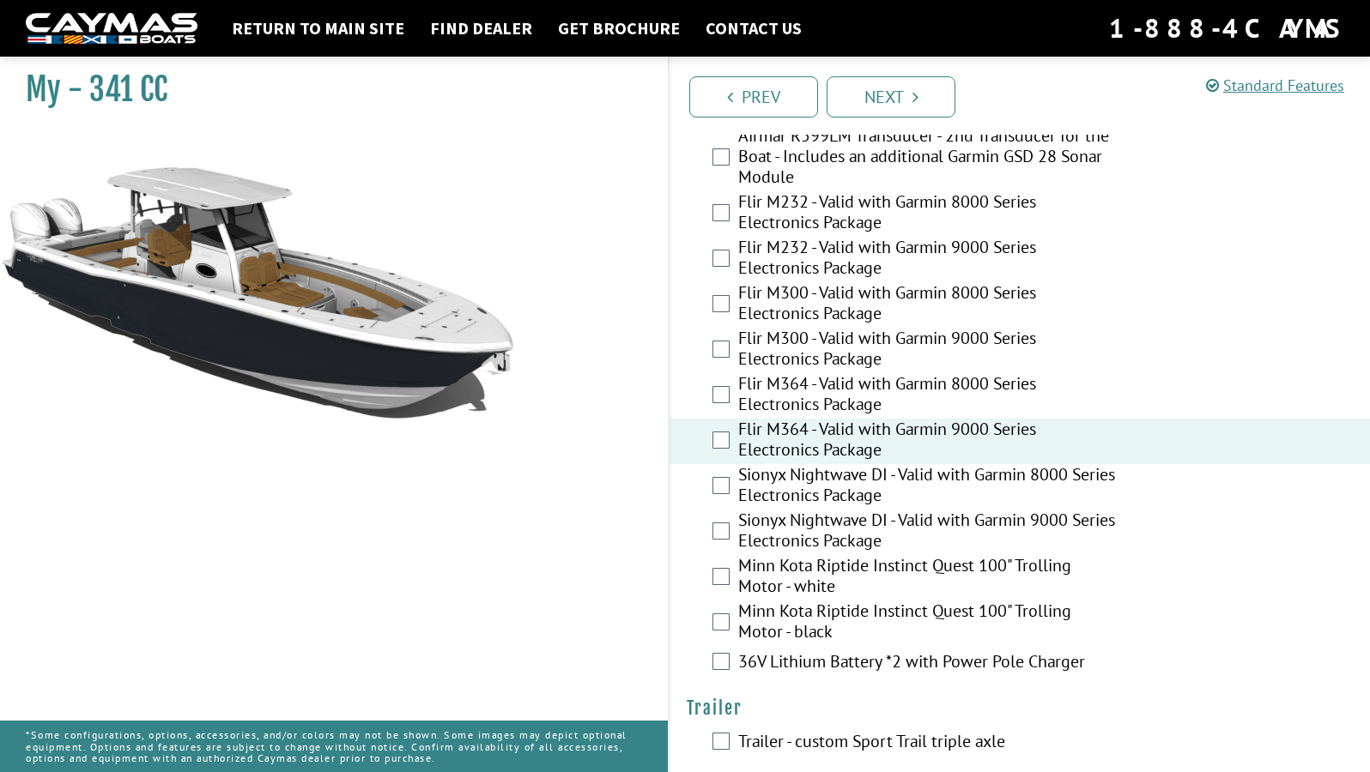
scroll to position [3507, 0]
click at [833, 732] on label "Trailer - custom Sport Trail triple axle" at bounding box center [927, 744] width 379 height 25
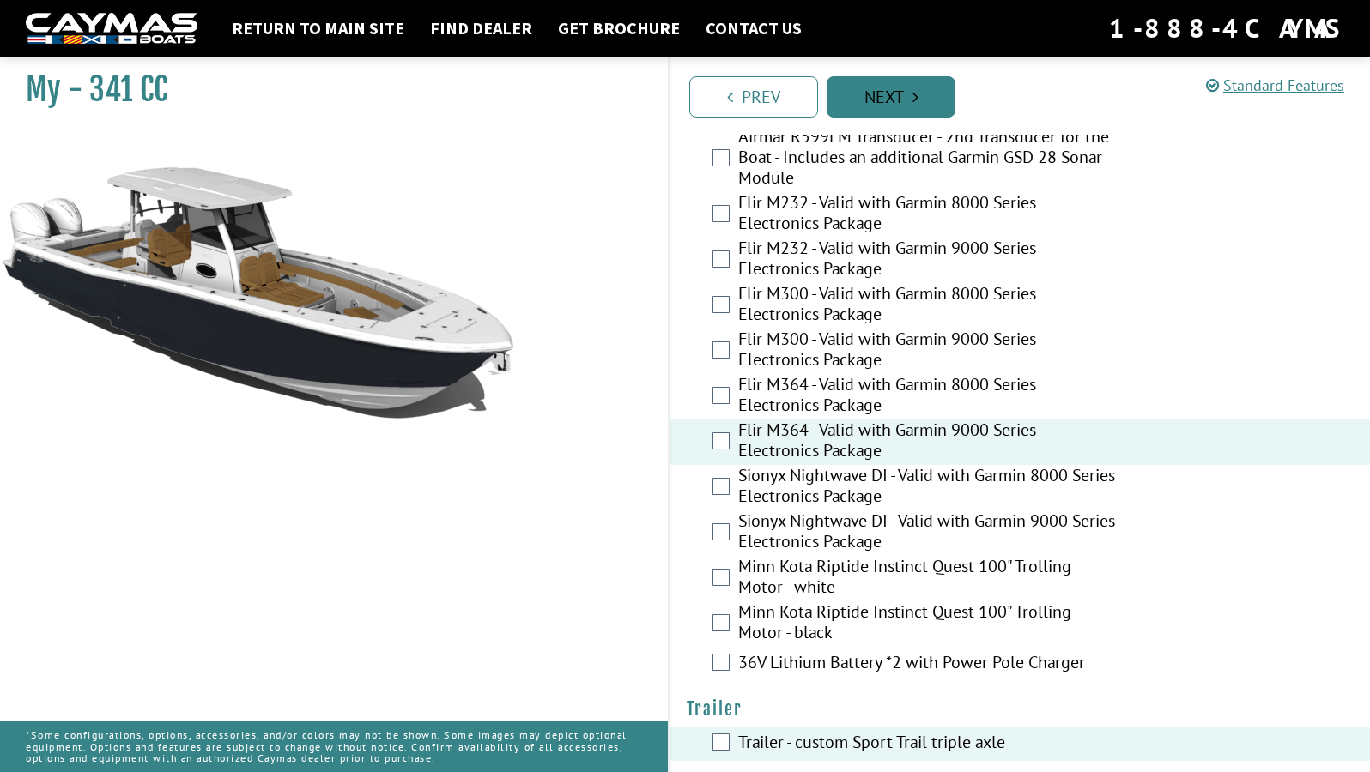
click at [892, 85] on link "Next" at bounding box center [890, 96] width 129 height 41
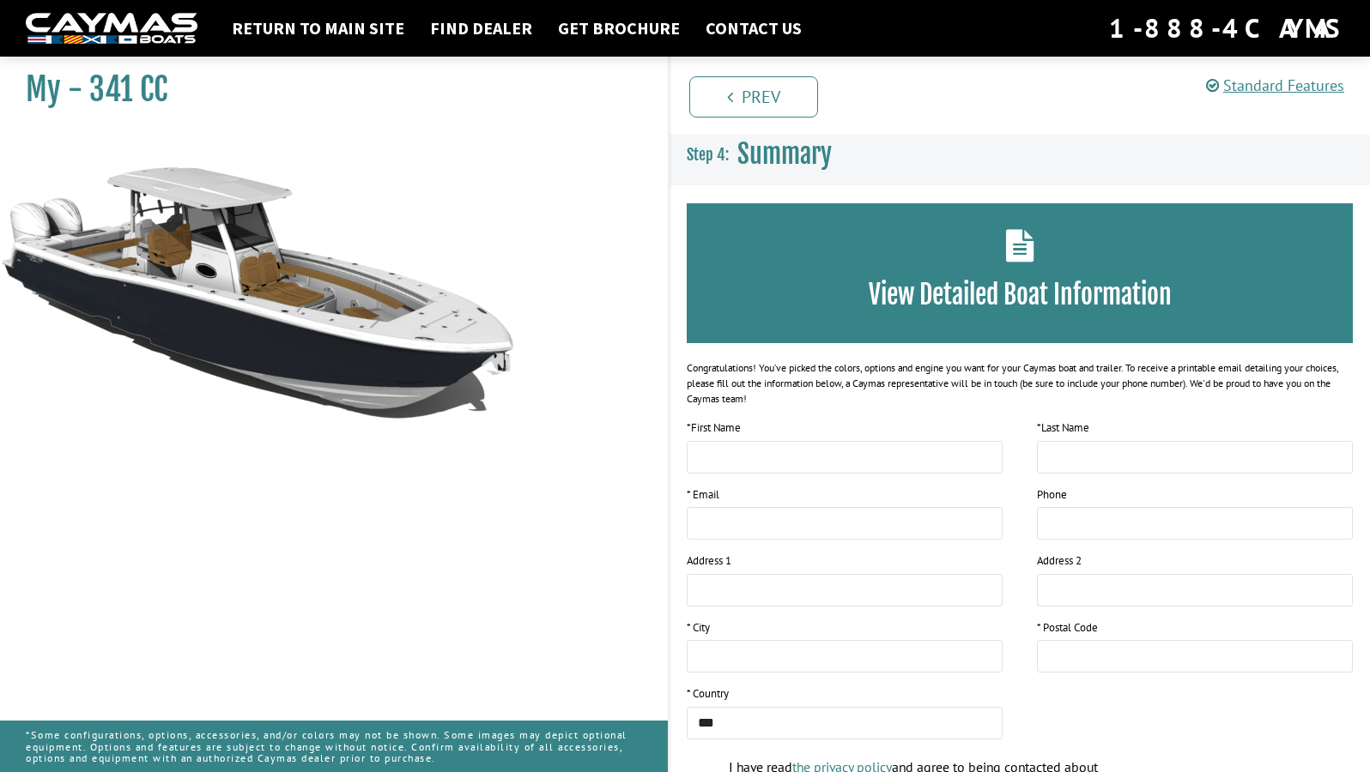
scroll to position [0, 0]
